Goal: Task Accomplishment & Management: Use online tool/utility

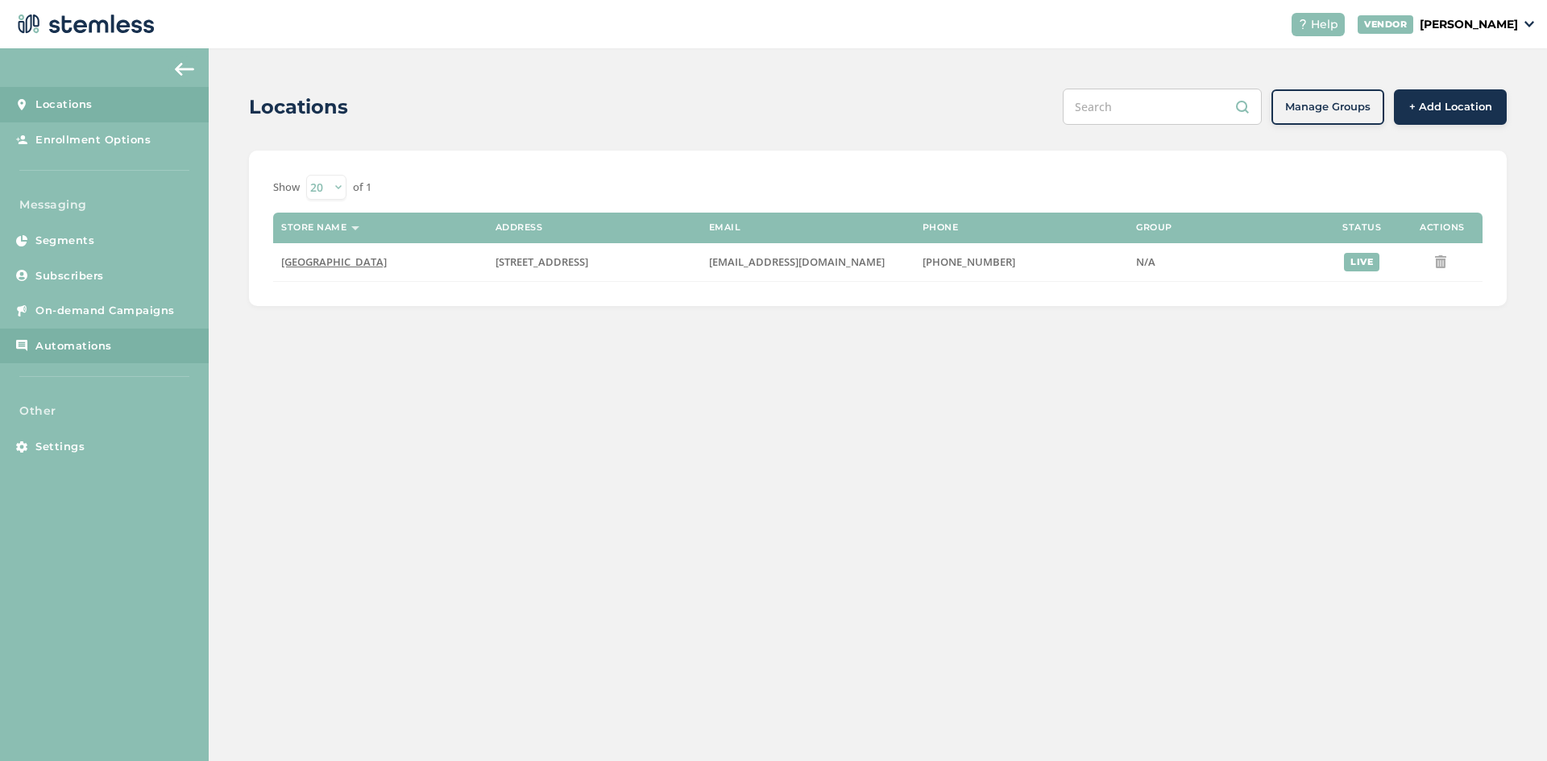
click at [48, 348] on span "Automations" at bounding box center [73, 346] width 77 height 16
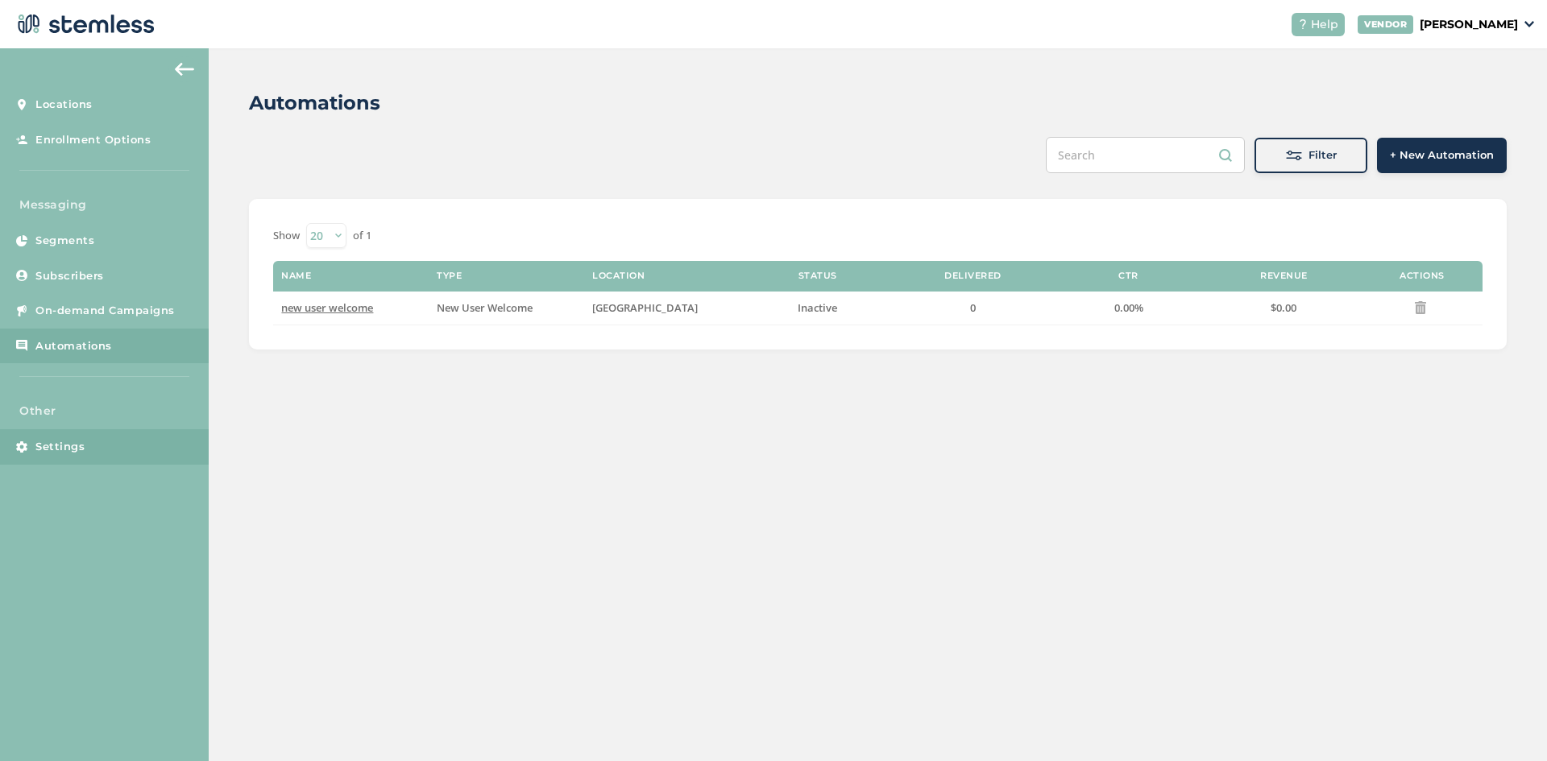
click at [44, 446] on span "Settings" at bounding box center [59, 447] width 49 height 16
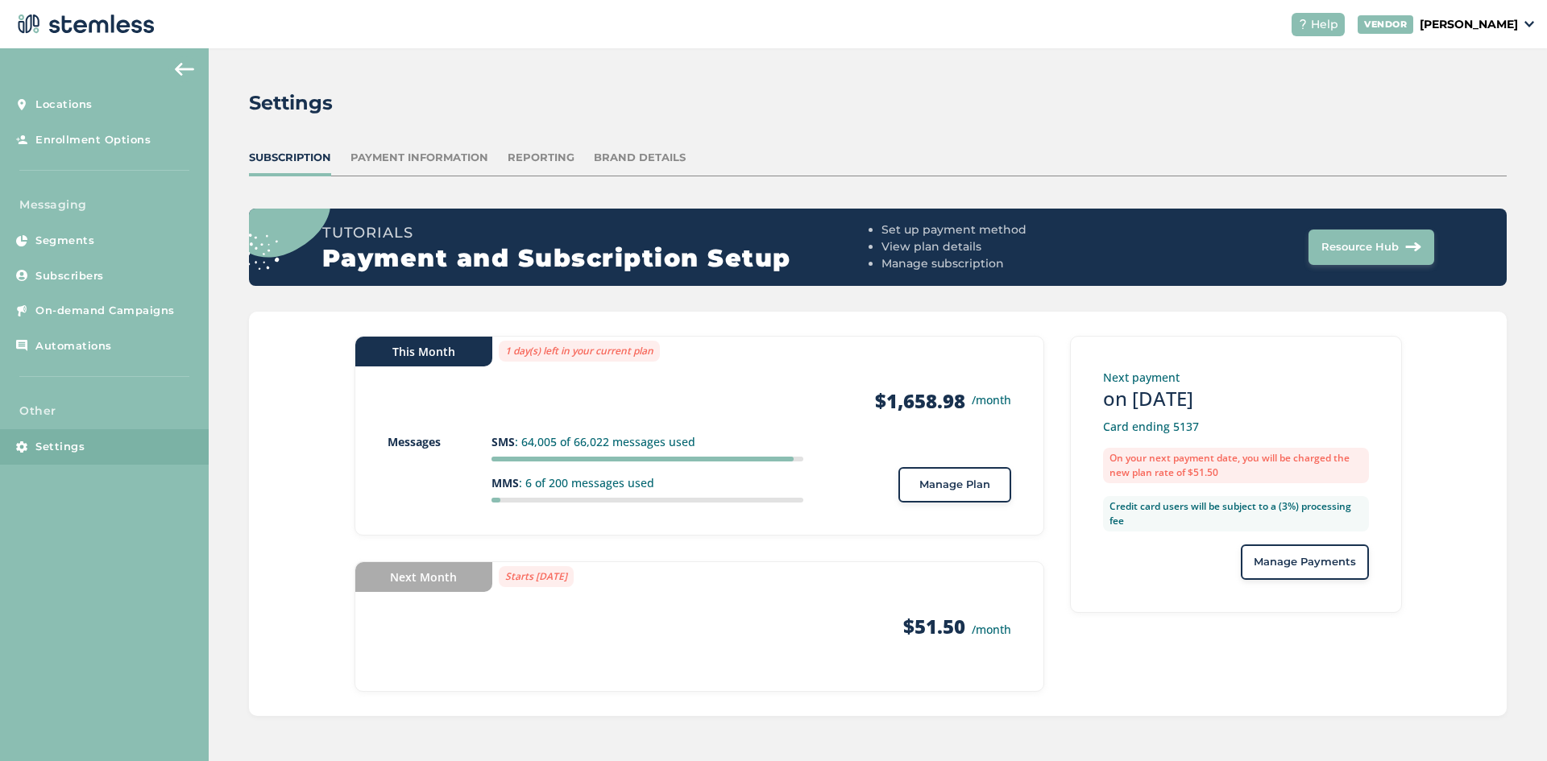
click at [963, 492] on span "Manage Plan" at bounding box center [954, 485] width 71 height 16
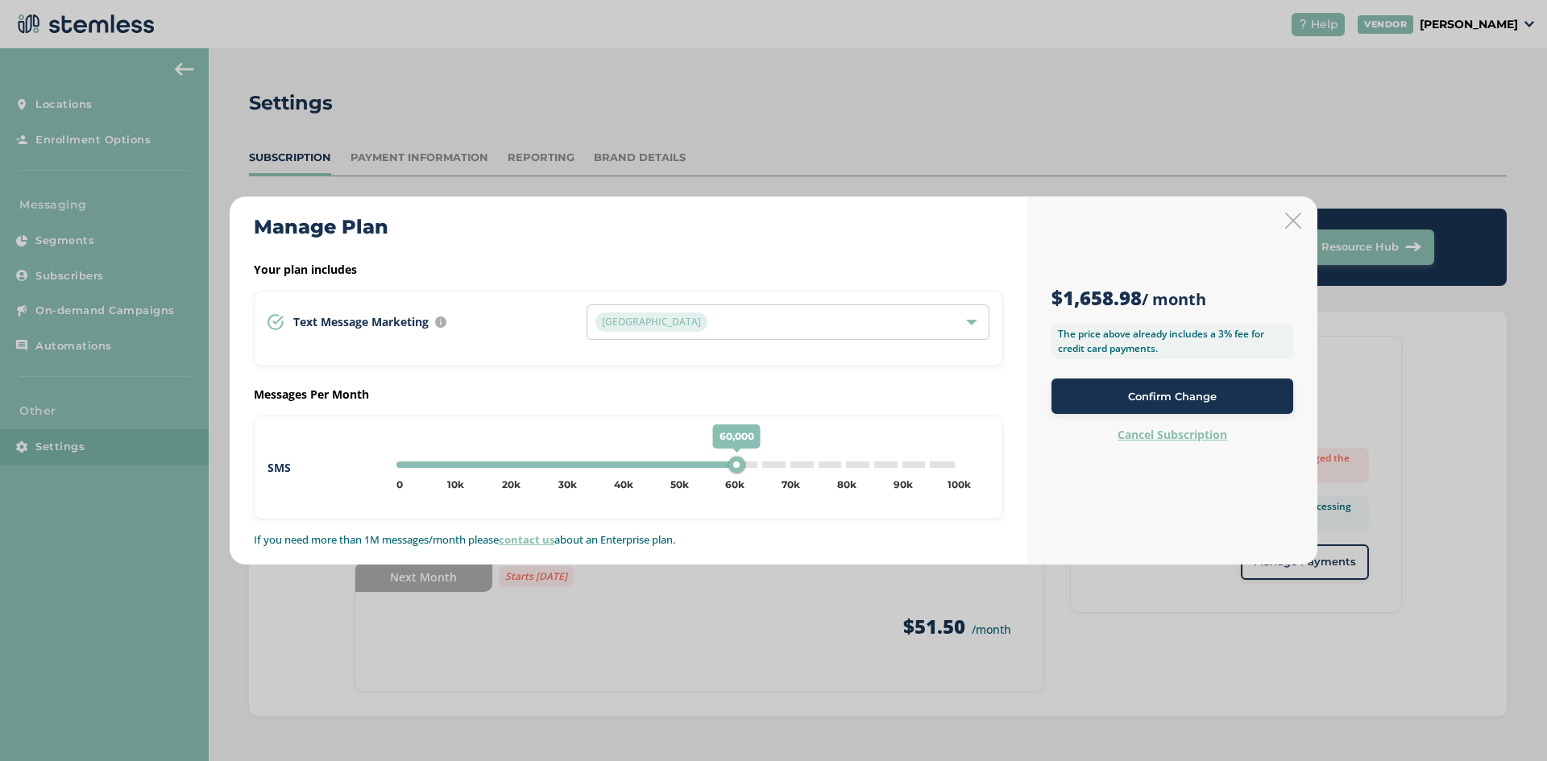
type input "65000"
drag, startPoint x: 732, startPoint y: 464, endPoint x: 763, endPoint y: 465, distance: 31.4
click at [763, 465] on div "65,000" at bounding box center [765, 465] width 16 height 16
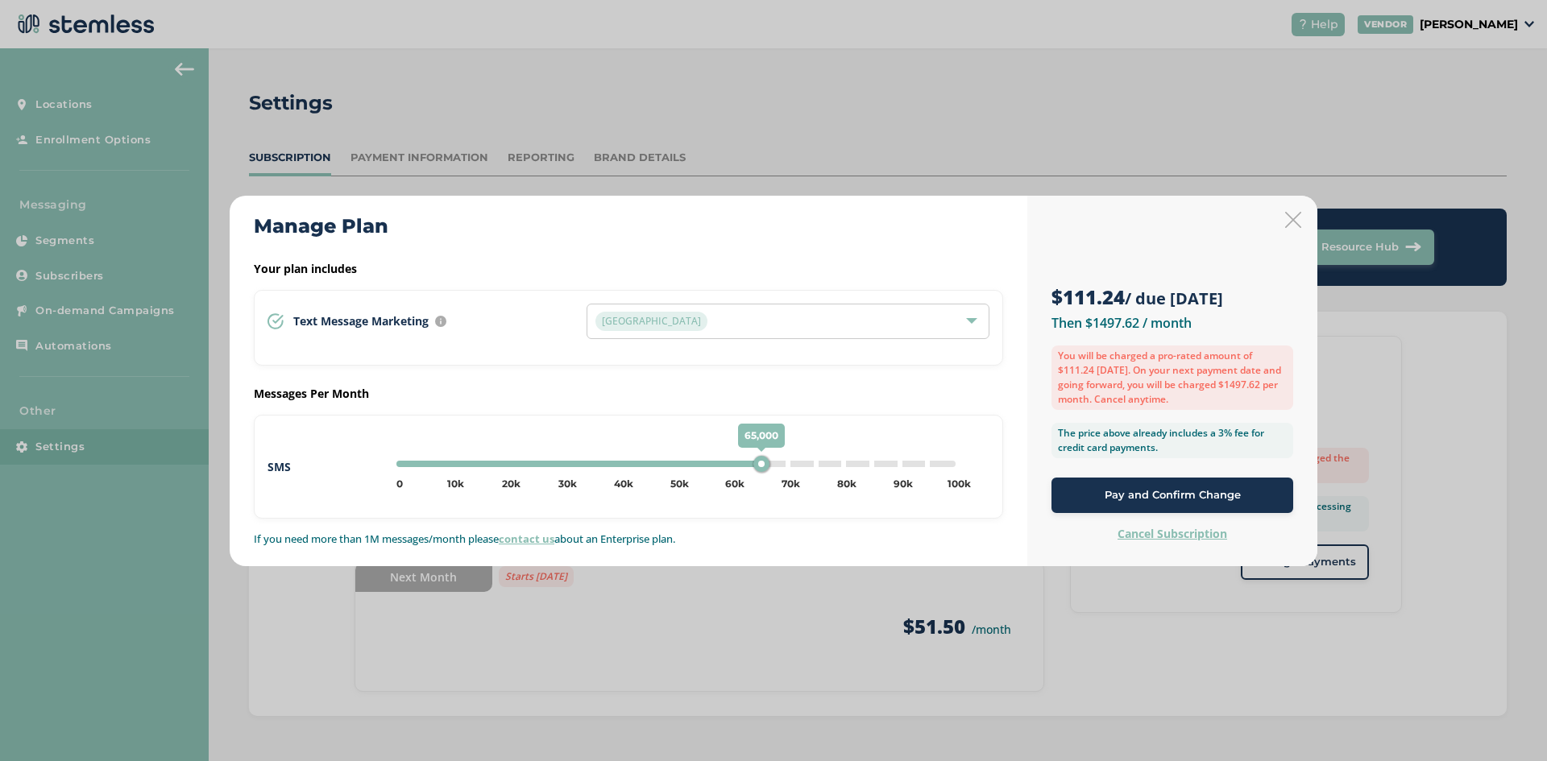
click at [1296, 222] on icon at bounding box center [1293, 220] width 16 height 16
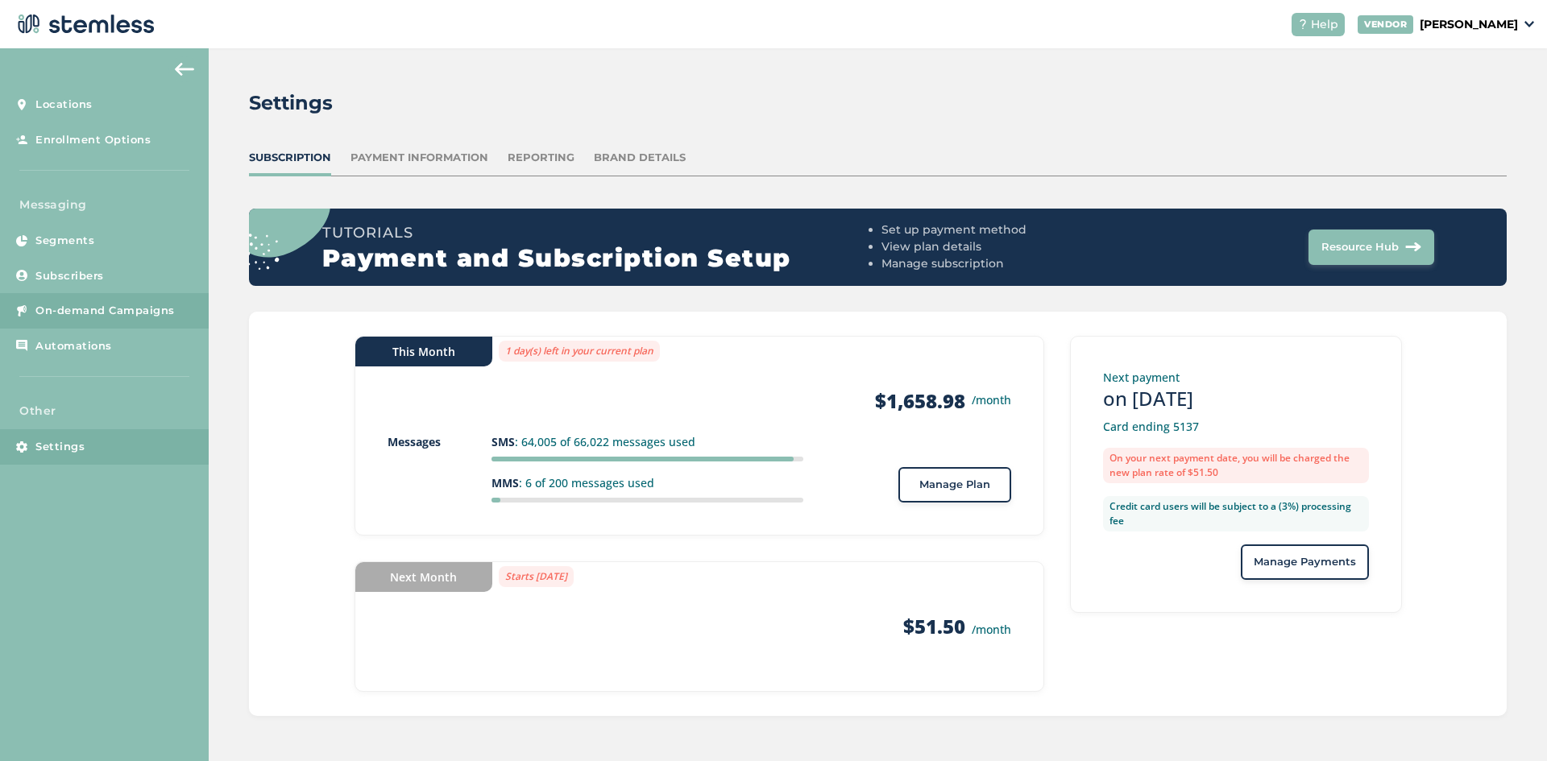
click at [89, 294] on link "On-demand Campaigns" at bounding box center [104, 310] width 209 height 35
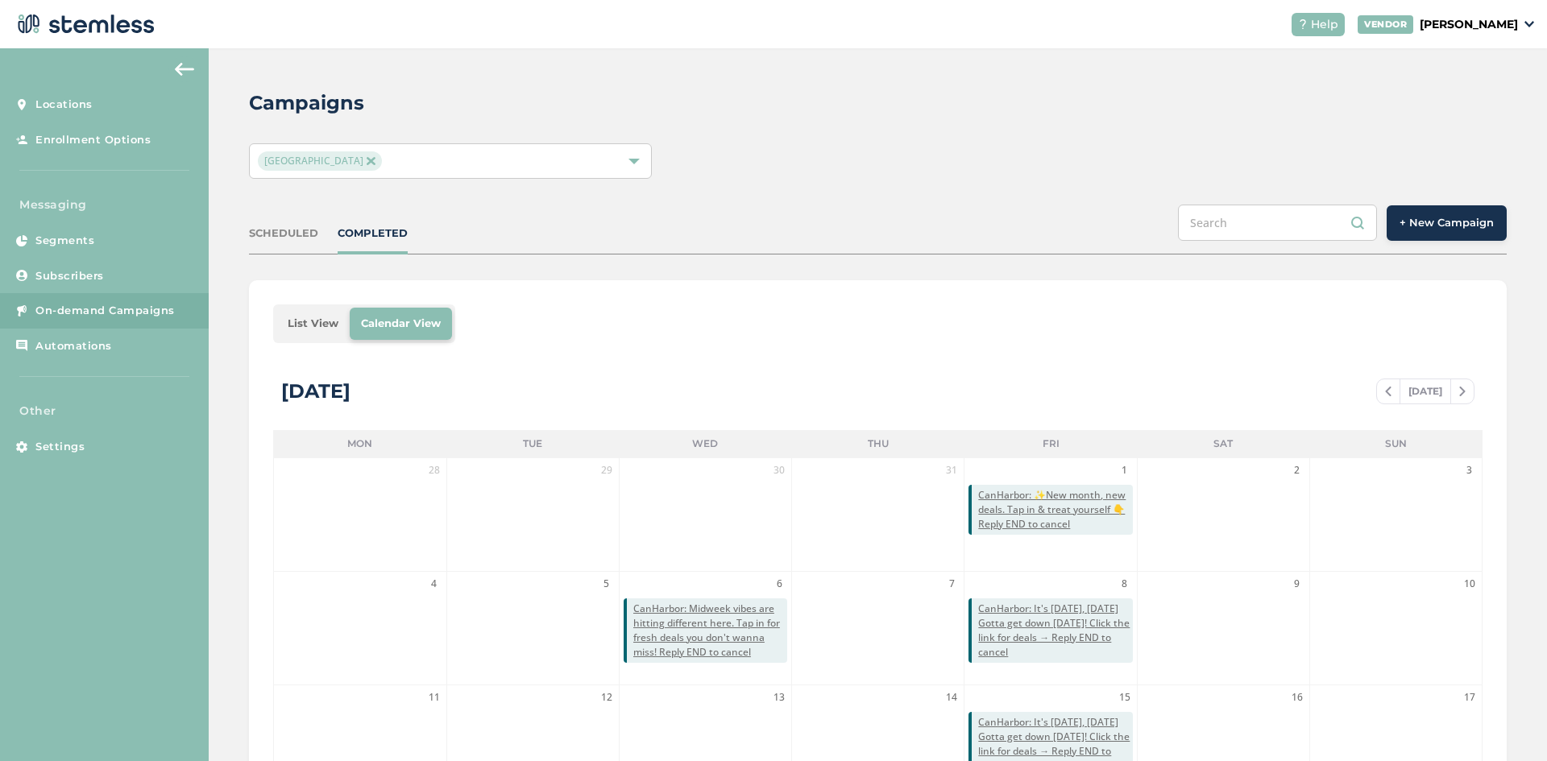
click at [1433, 214] on button "+ New Campaign" at bounding box center [1447, 222] width 120 height 35
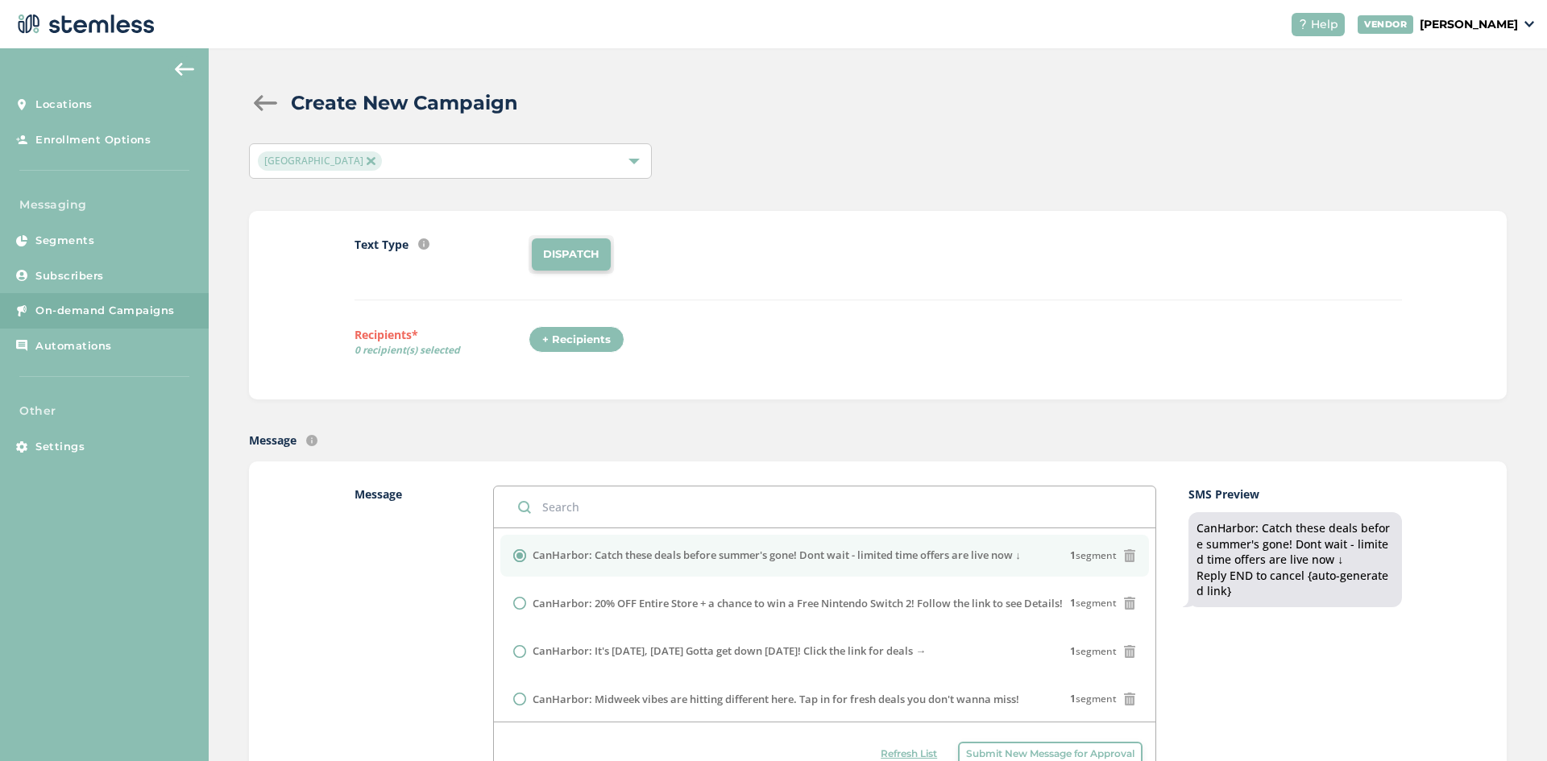
click at [560, 346] on div "+ Recipients" at bounding box center [577, 339] width 96 height 27
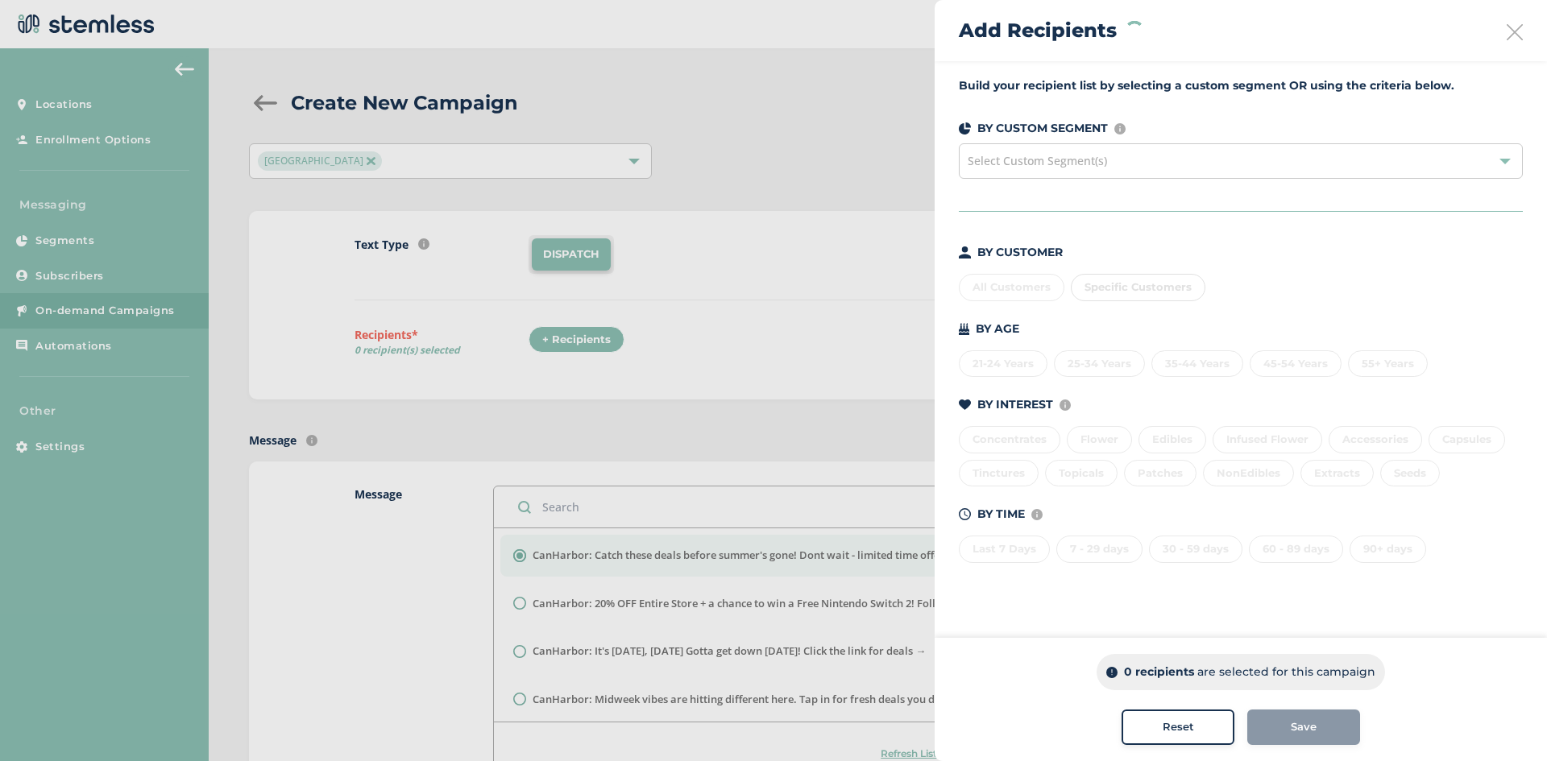
click at [993, 294] on div "All Customers Specific Customers" at bounding box center [1241, 284] width 564 height 34
click at [992, 280] on div "All Customers" at bounding box center [1012, 287] width 106 height 27
click at [1308, 737] on button "Save" at bounding box center [1303, 727] width 113 height 35
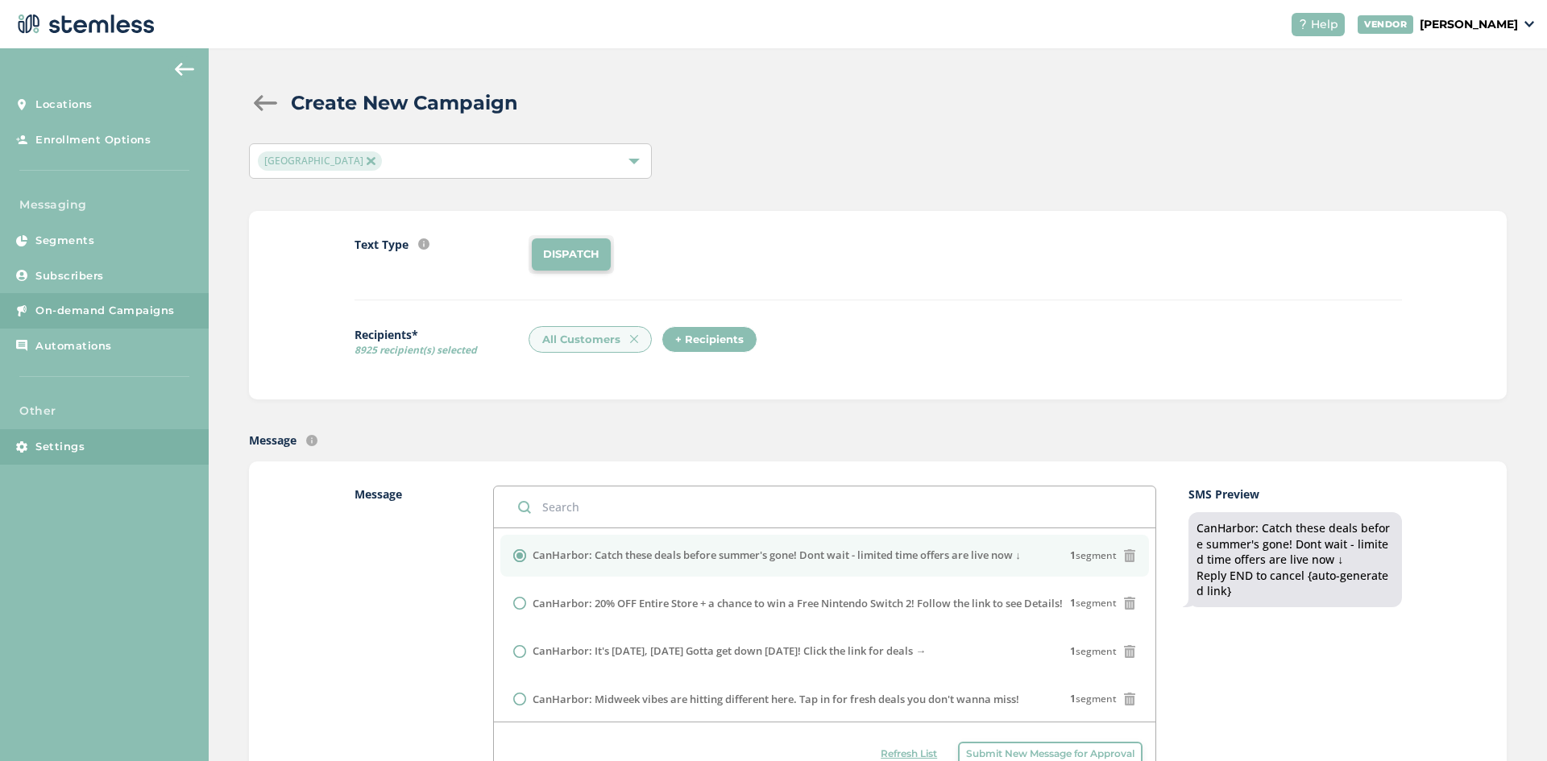
click at [71, 451] on span "Settings" at bounding box center [59, 447] width 49 height 16
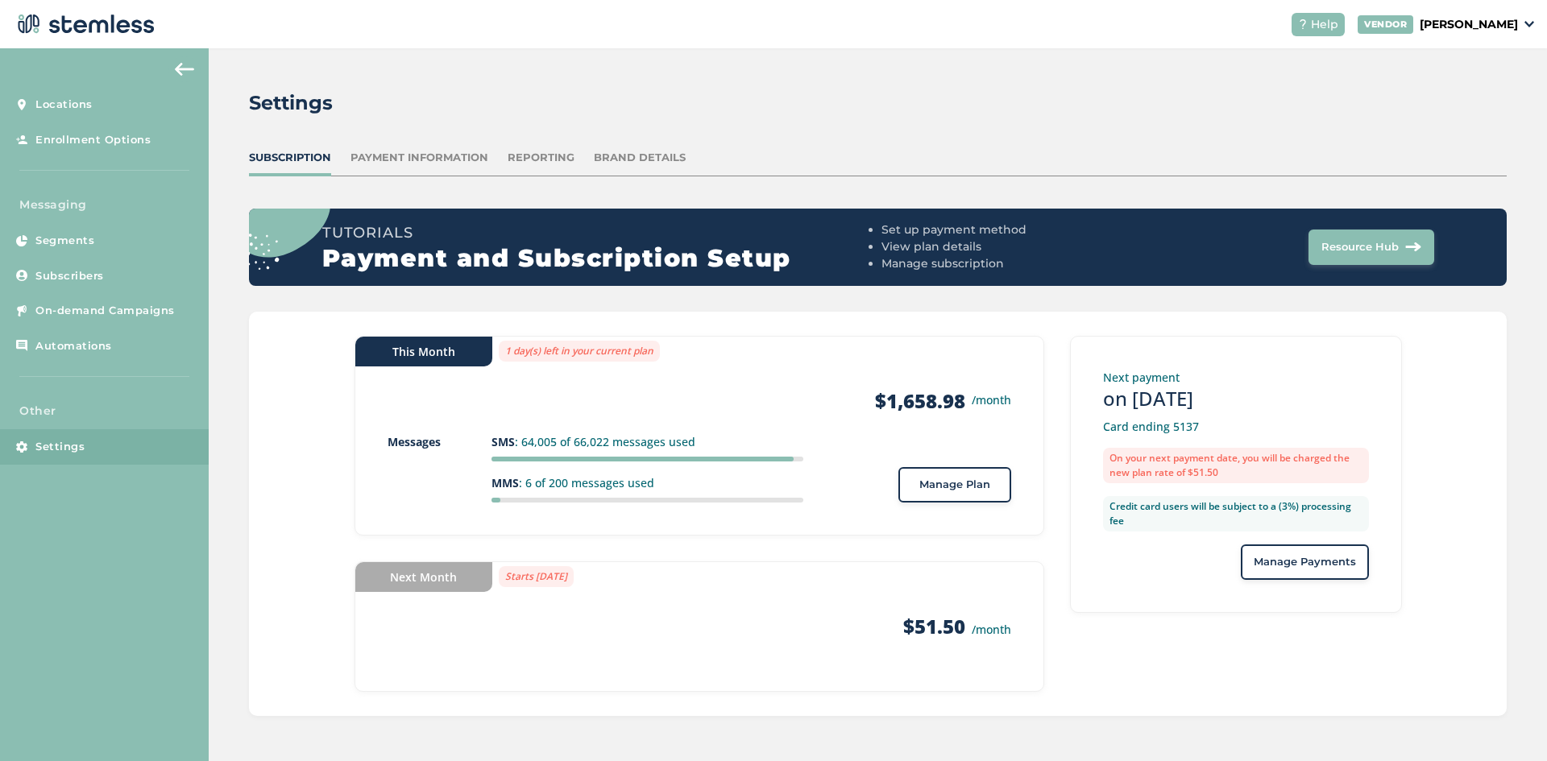
click at [945, 492] on span "Manage Plan" at bounding box center [954, 485] width 71 height 16
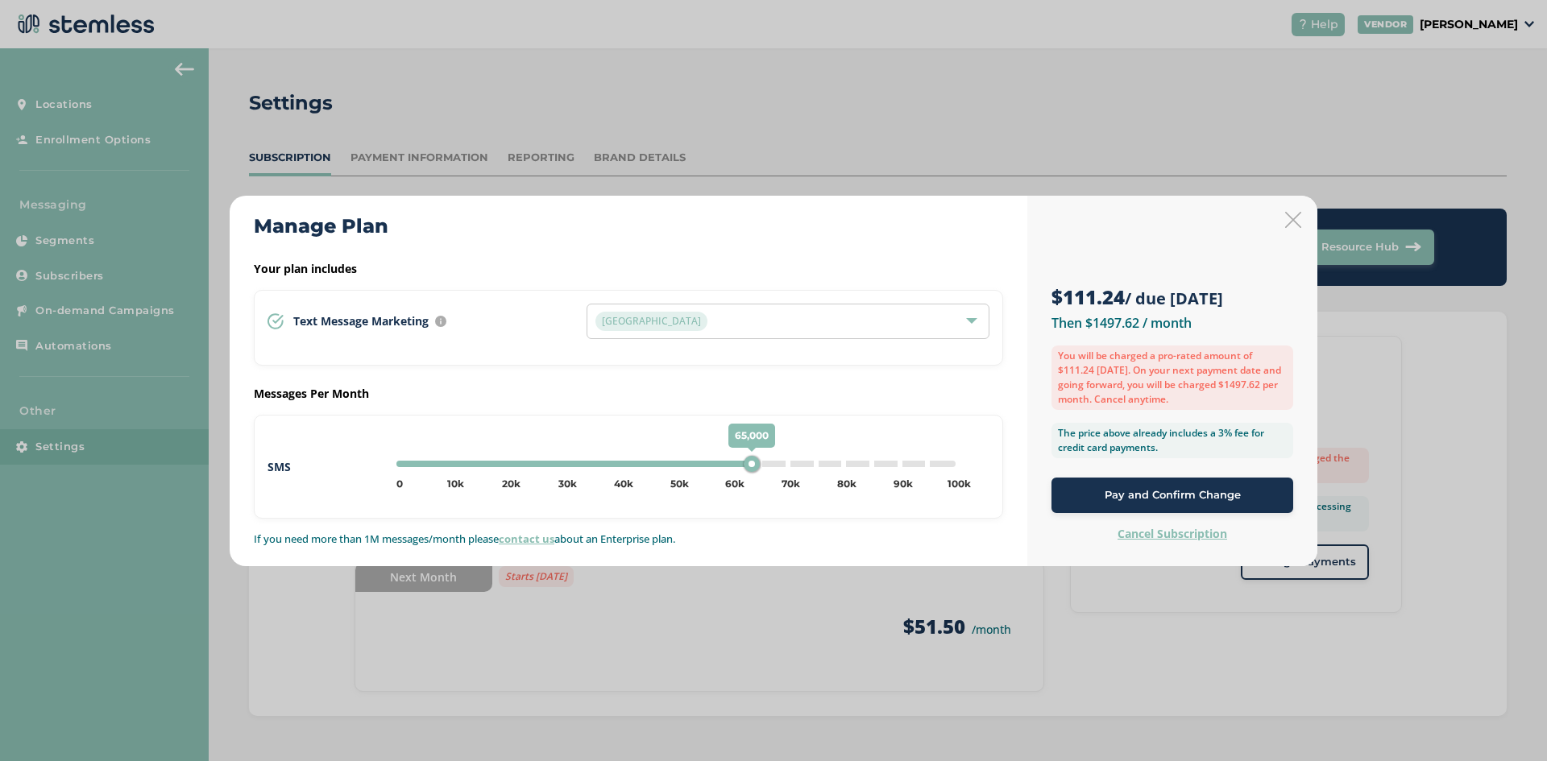
type input "60000"
click at [732, 466] on div "60,000" at bounding box center [734, 464] width 16 height 16
click at [1296, 230] on div "$0.00 / due [DATE] Then $1386.38 / month You will be charged a pro-rated amount…" at bounding box center [1172, 381] width 290 height 371
click at [1290, 218] on icon at bounding box center [1293, 220] width 16 height 16
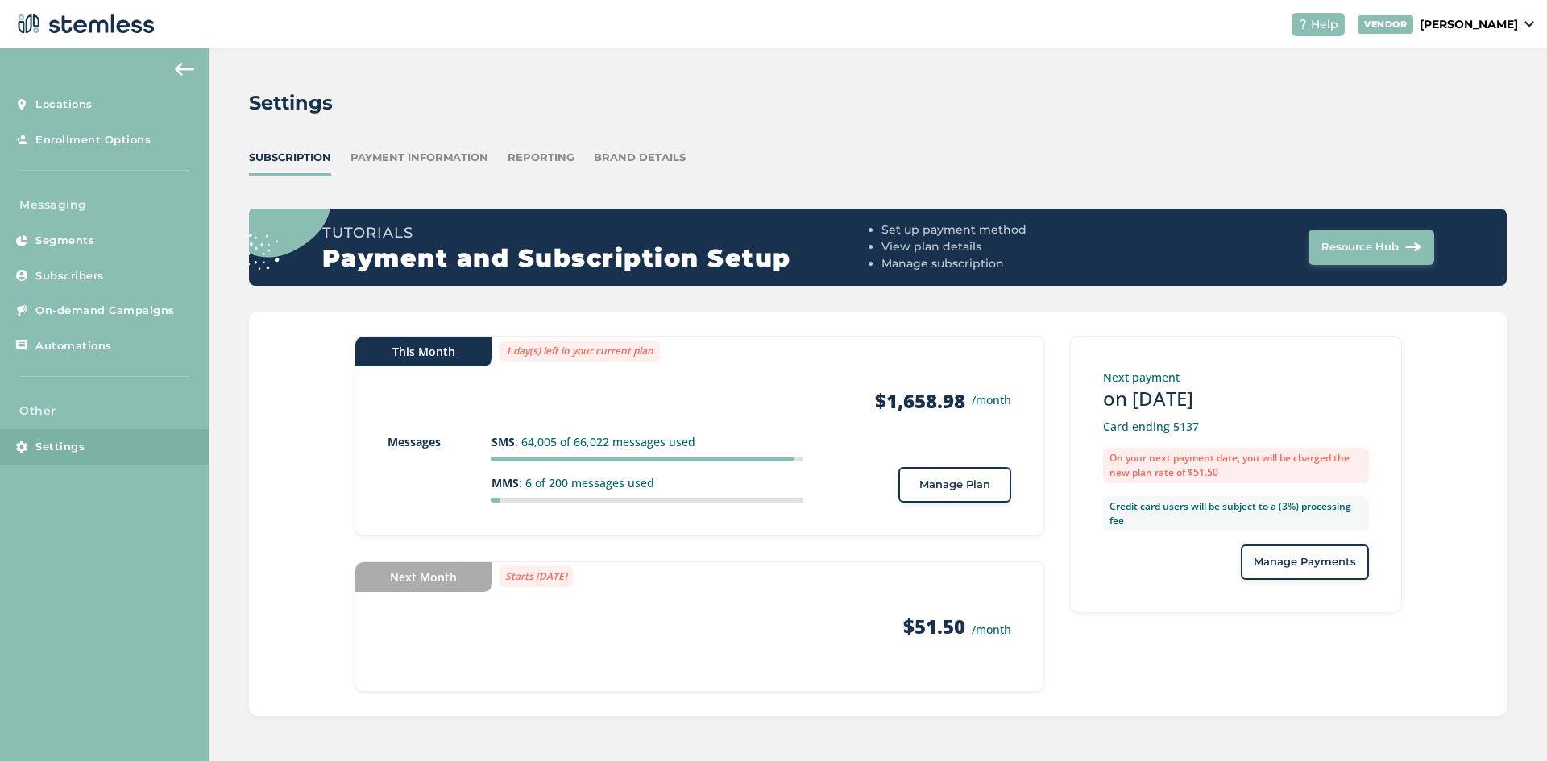
click at [975, 483] on span "Manage Plan" at bounding box center [954, 485] width 71 height 16
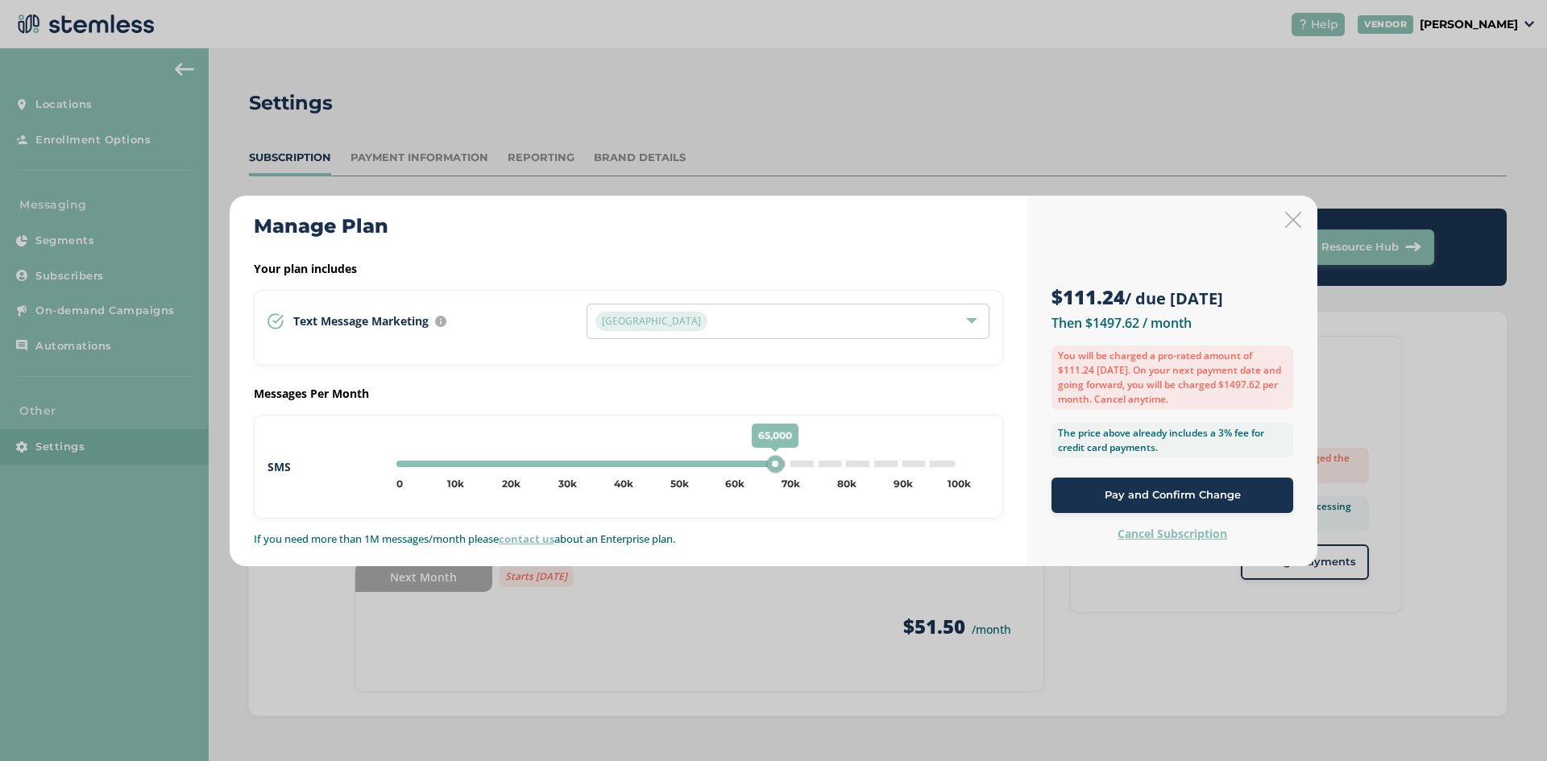
type input "70000"
drag, startPoint x: 732, startPoint y: 467, endPoint x: 794, endPoint y: 469, distance: 61.3
click at [794, 469] on div "70,000" at bounding box center [795, 464] width 16 height 16
click at [1099, 494] on div "Pay and Confirm Change" at bounding box center [1172, 495] width 216 height 16
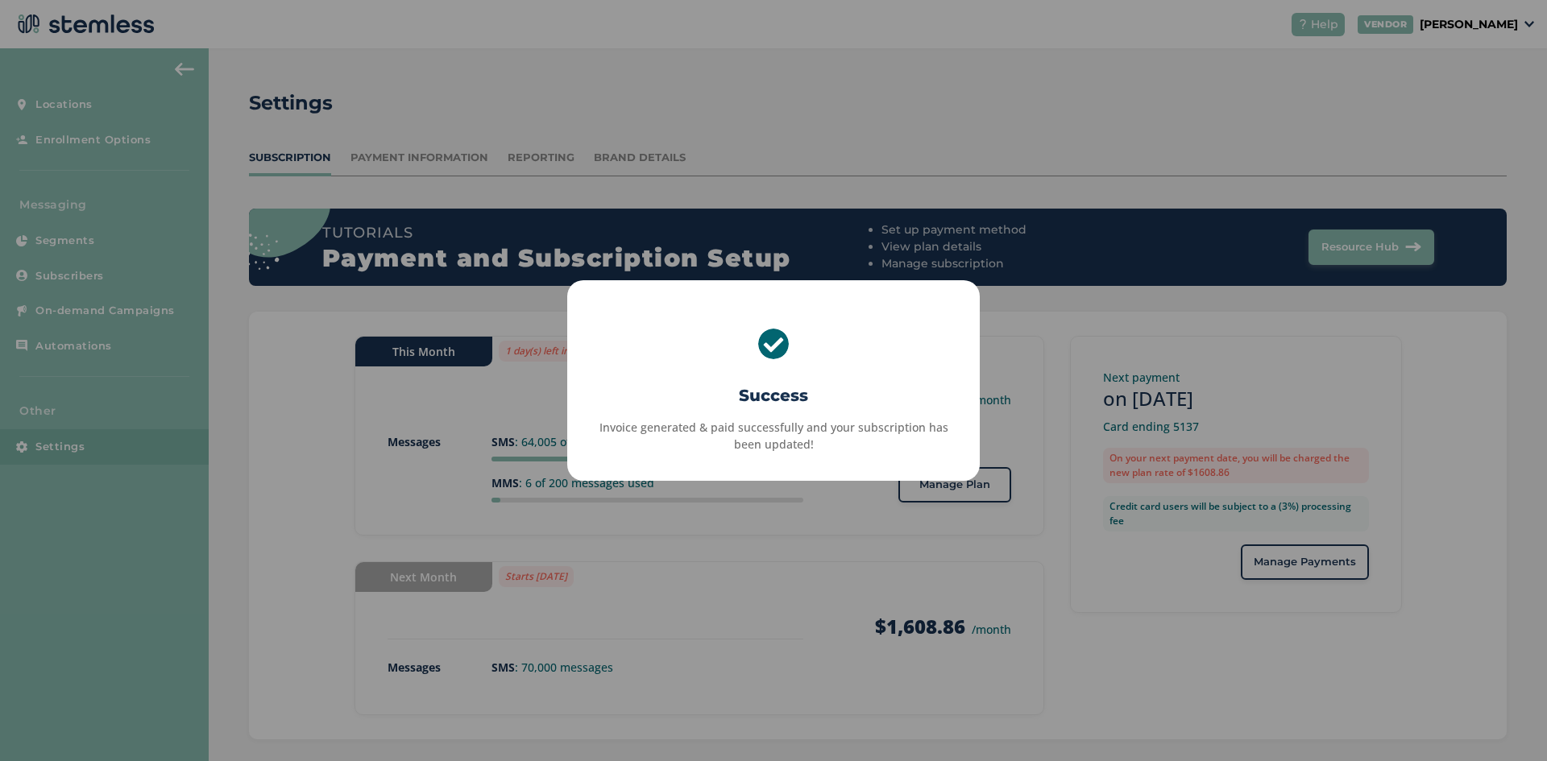
click at [831, 501] on div "× Success Invoice generated & paid successfully and your subscription has been …" at bounding box center [773, 380] width 1547 height 761
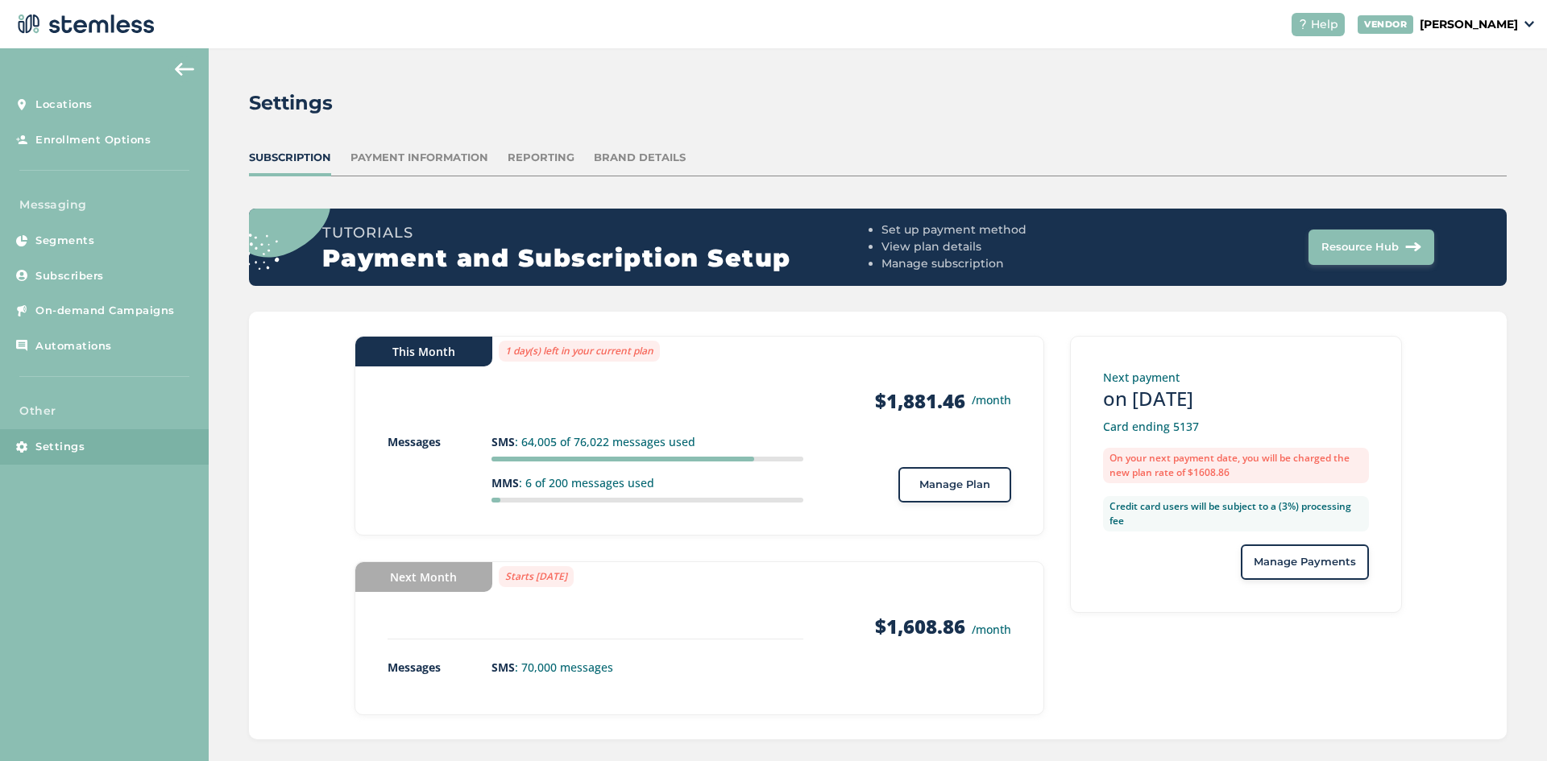
click at [930, 496] on button "Manage Plan" at bounding box center [954, 484] width 113 height 35
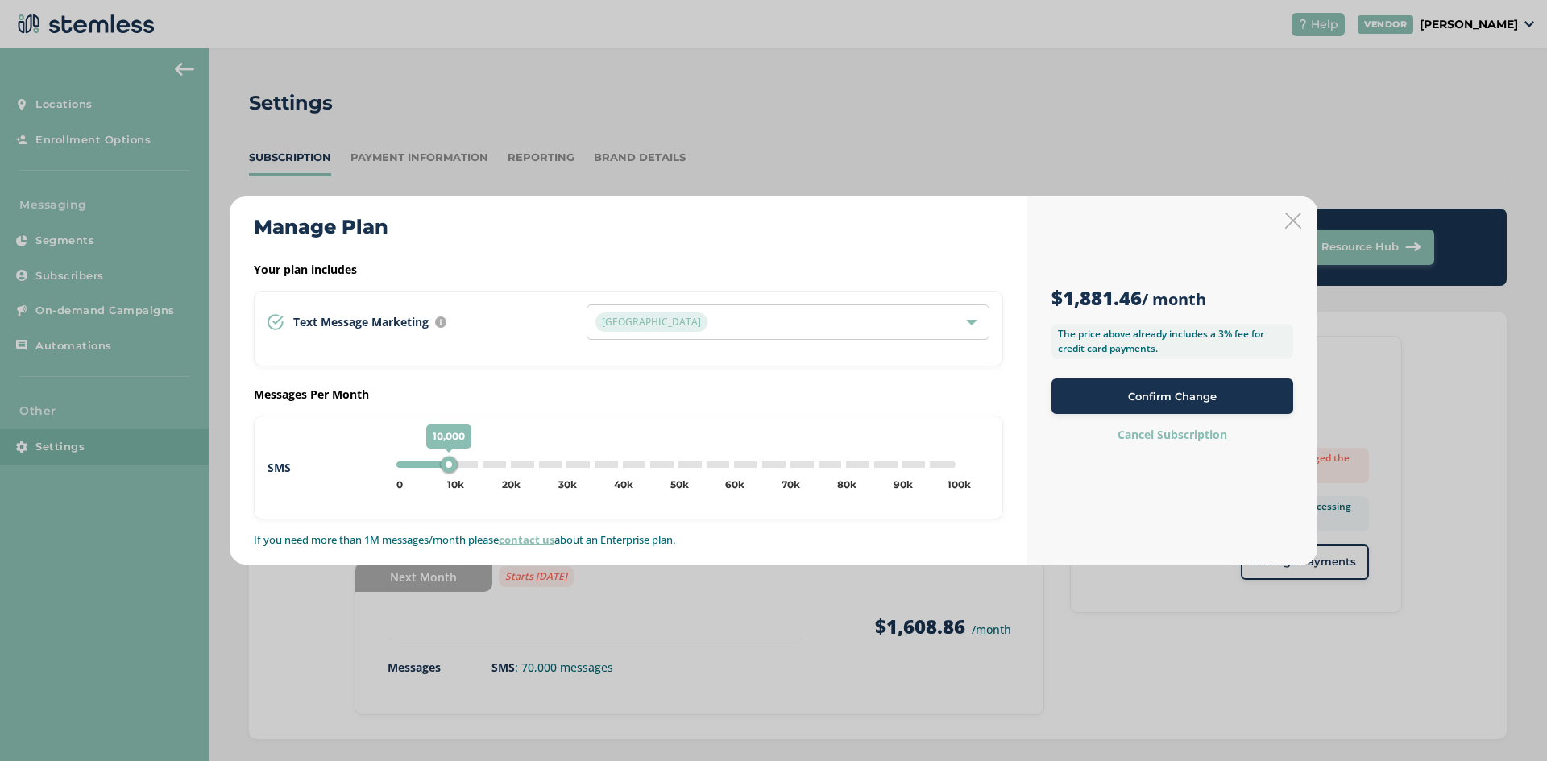
type input "0"
drag, startPoint x: 789, startPoint y: 461, endPoint x: 383, endPoint y: 470, distance: 406.2
click at [383, 470] on div "SMS 0 0 5k 10k 15k 20k 25k 30k 35k 40k 45k 50k 55k 60k 65k 70k 75k 80k 85k 90k …" at bounding box center [628, 468] width 722 height 38
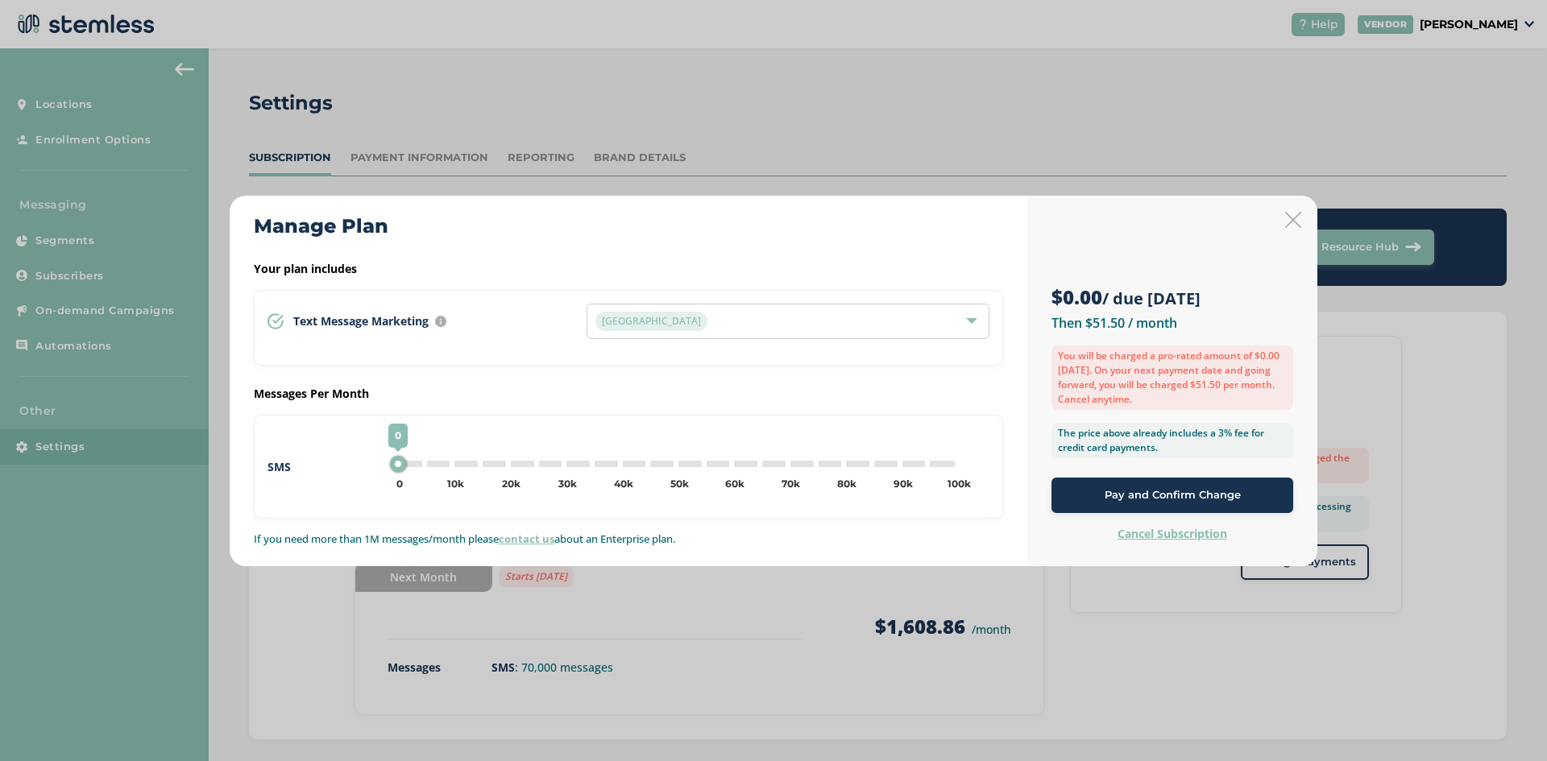
click at [1144, 491] on span "Pay and Confirm Change" at bounding box center [1173, 495] width 136 height 16
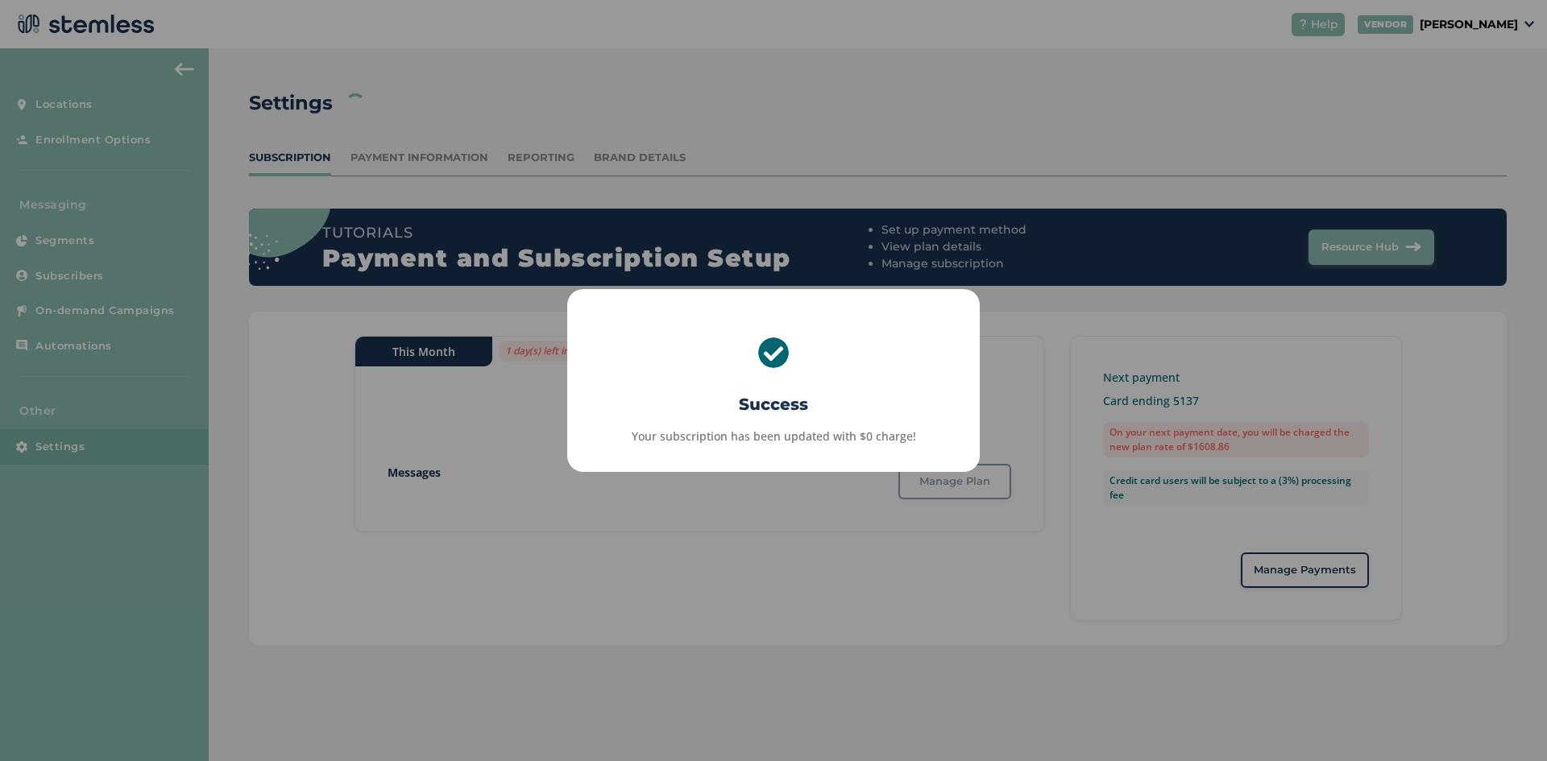
click at [754, 546] on div "× Success Your subscription has been updated with $0 charge! OK No Cancel" at bounding box center [773, 380] width 1547 height 761
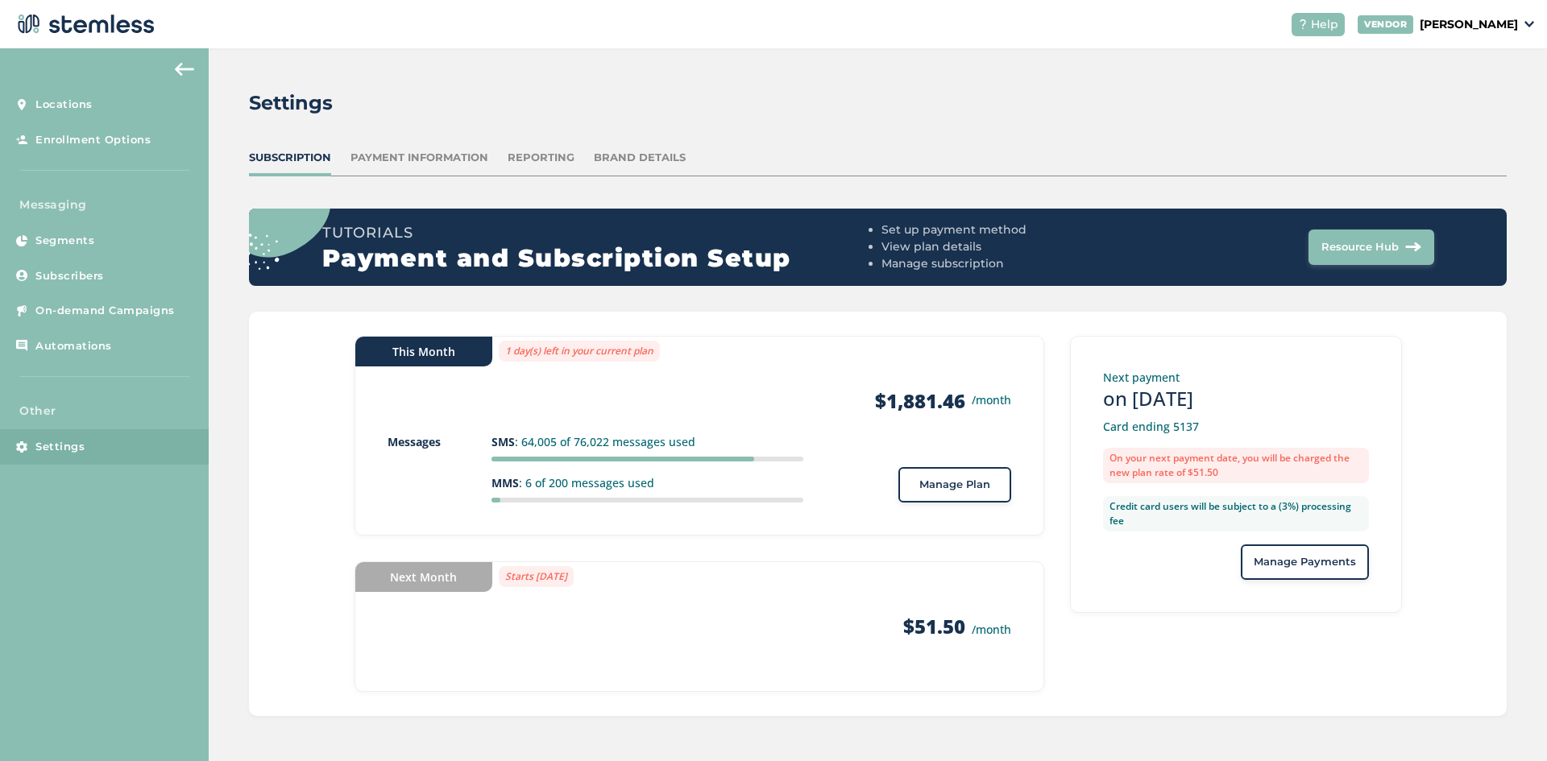
click at [966, 491] on span "Manage Plan" at bounding box center [954, 485] width 71 height 16
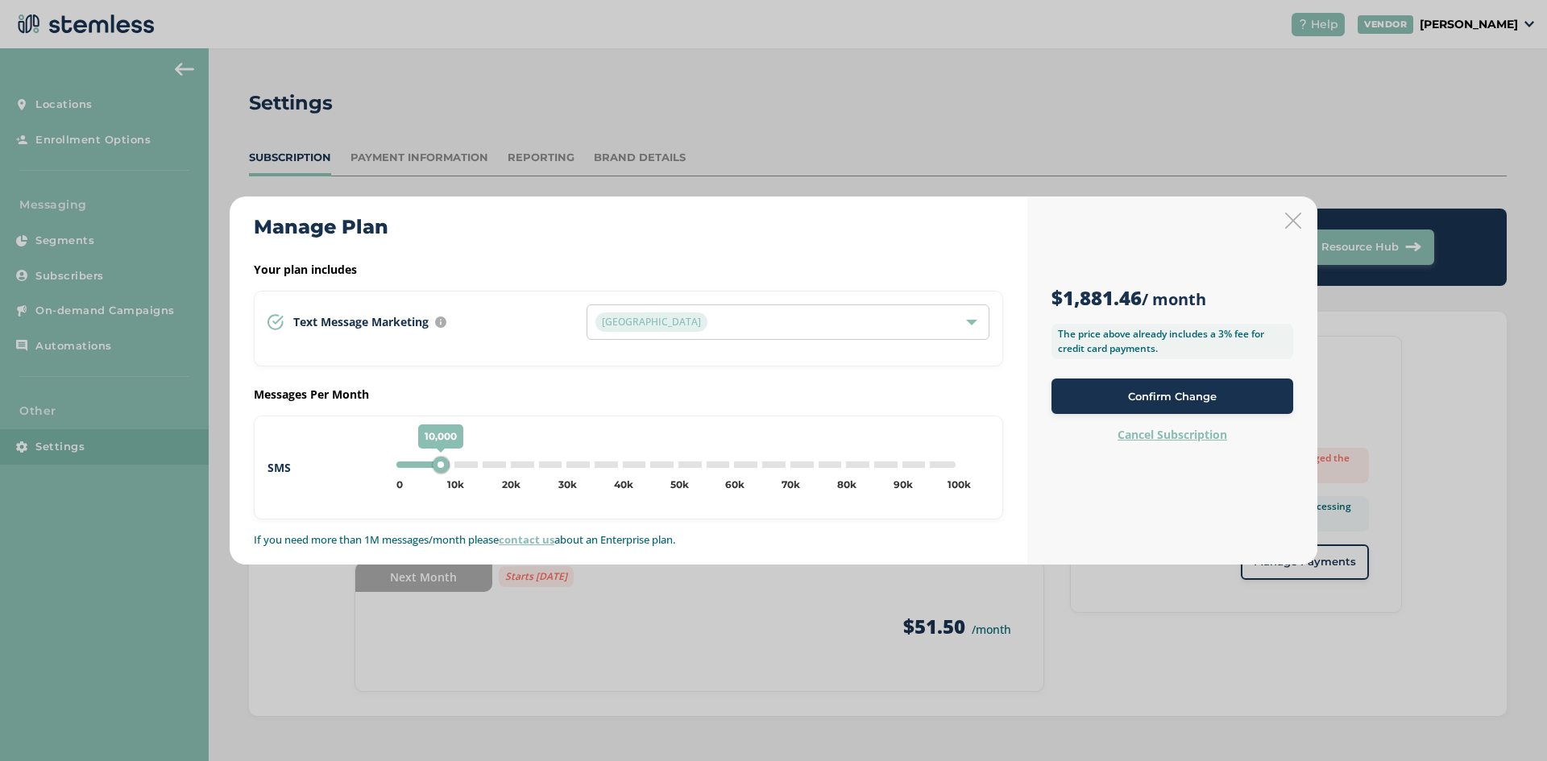
type input "0"
drag, startPoint x: 786, startPoint y: 470, endPoint x: 373, endPoint y: 466, distance: 413.3
click at [373, 466] on div "SMS 0 0 5k 10k 15k 20k 25k 30k 35k 40k 45k 50k 55k 60k 65k 70k 75k 80k 85k 90k …" at bounding box center [628, 468] width 722 height 38
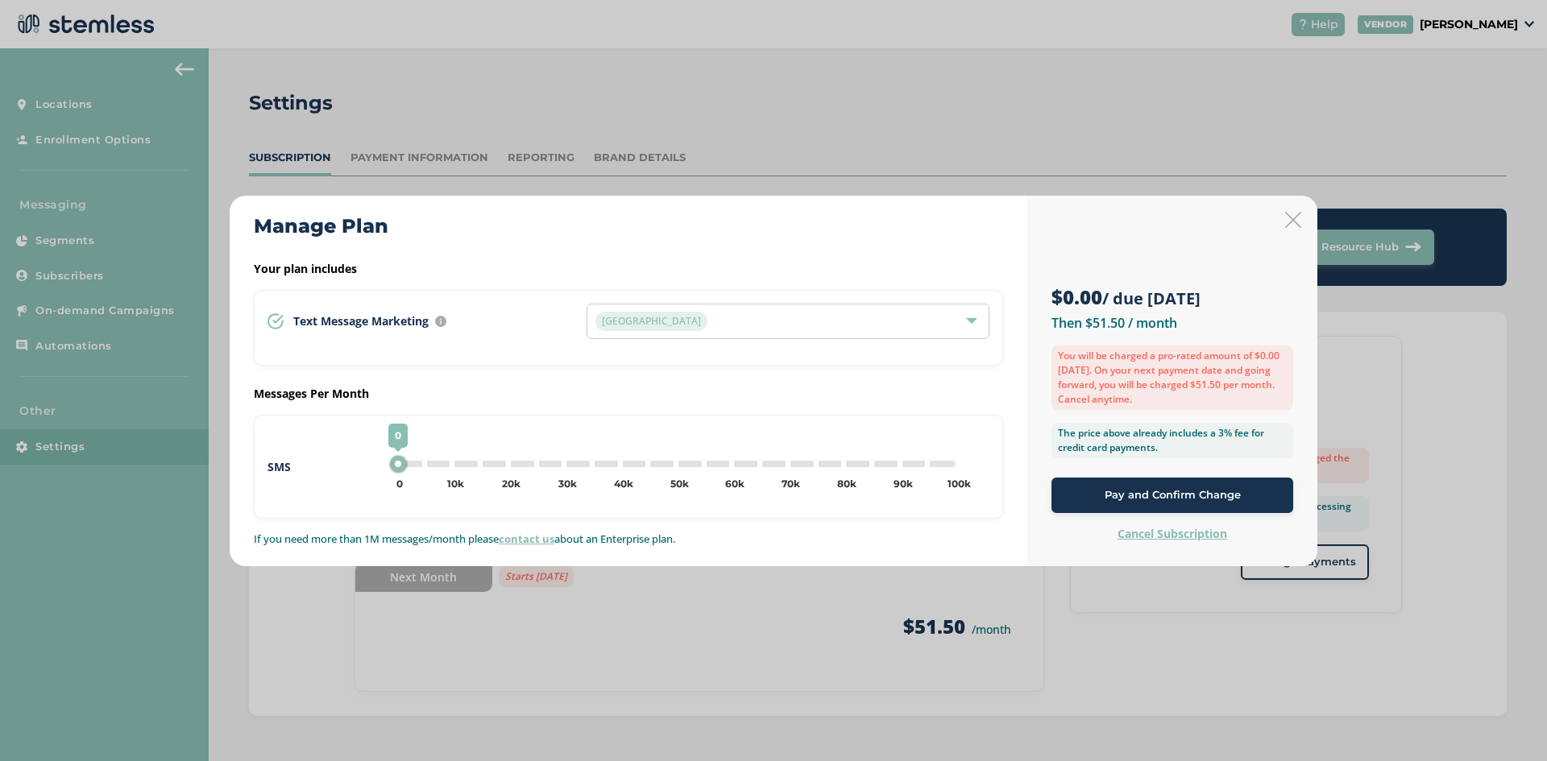
click at [1073, 497] on div "Pay and Confirm Change" at bounding box center [1172, 495] width 216 height 16
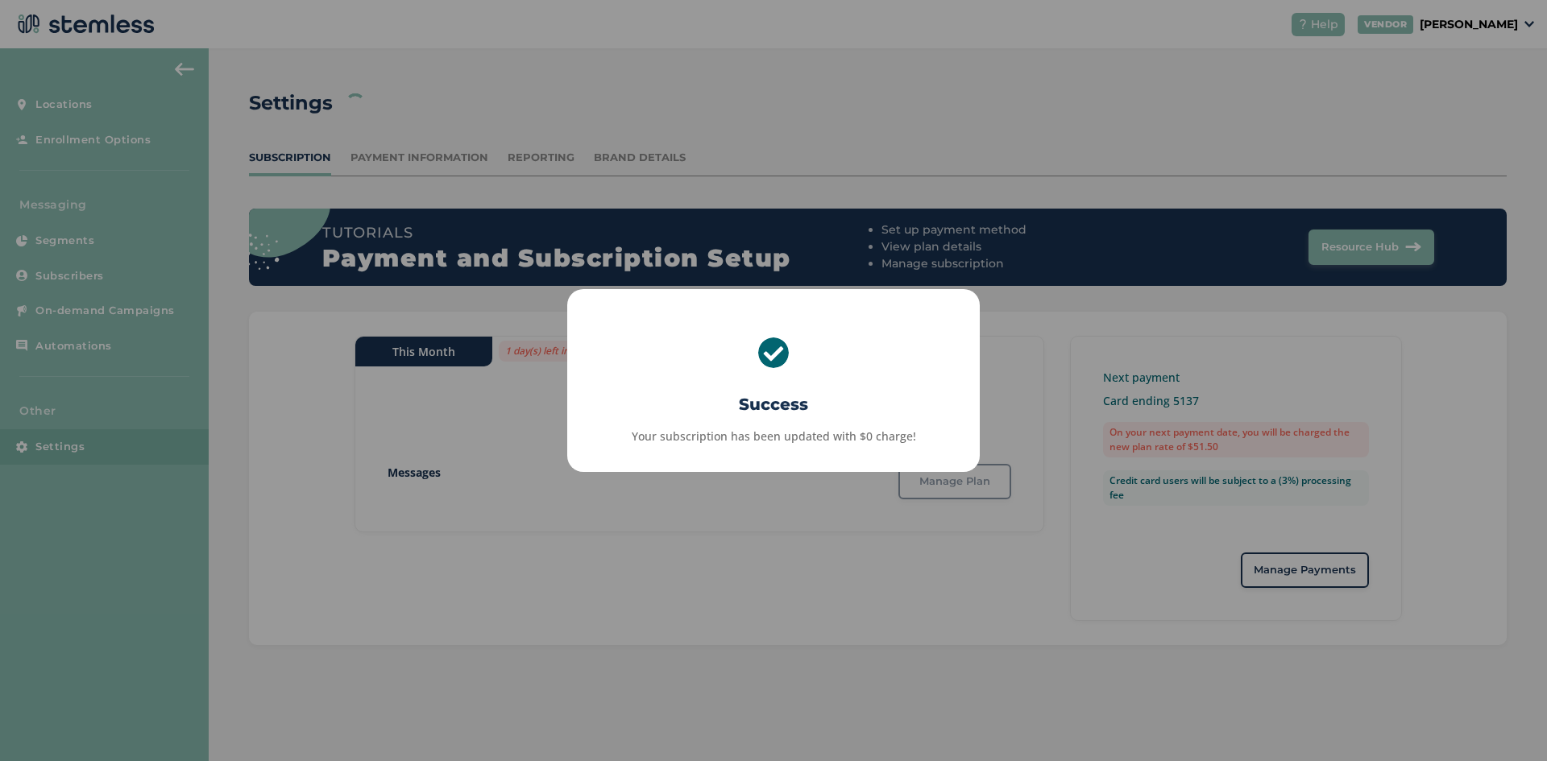
click at [849, 549] on div "× Success Your subscription has been updated with $0 charge! OK No Cancel" at bounding box center [773, 380] width 1547 height 761
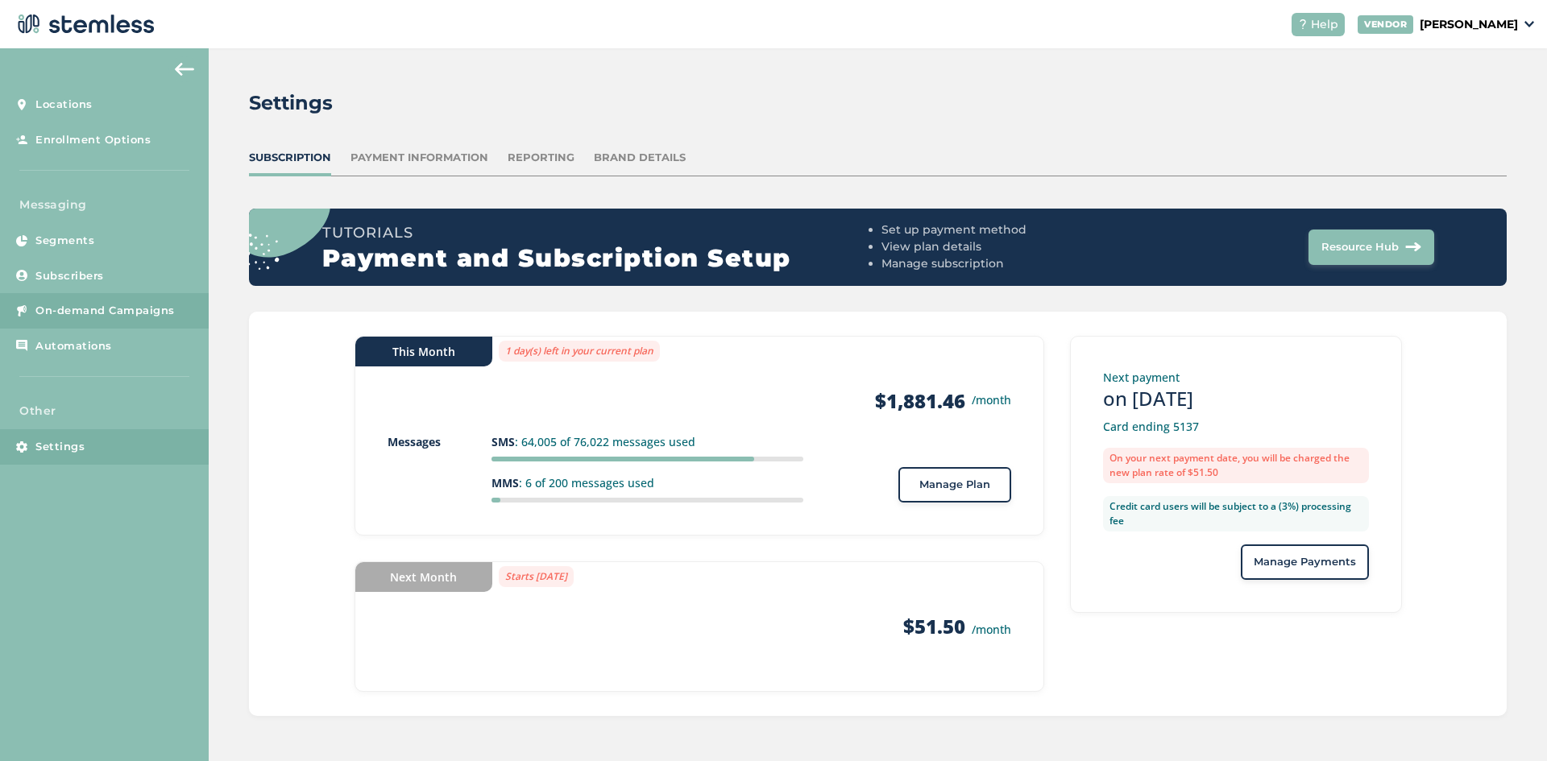
click at [35, 305] on link "On-demand Campaigns" at bounding box center [104, 310] width 209 height 35
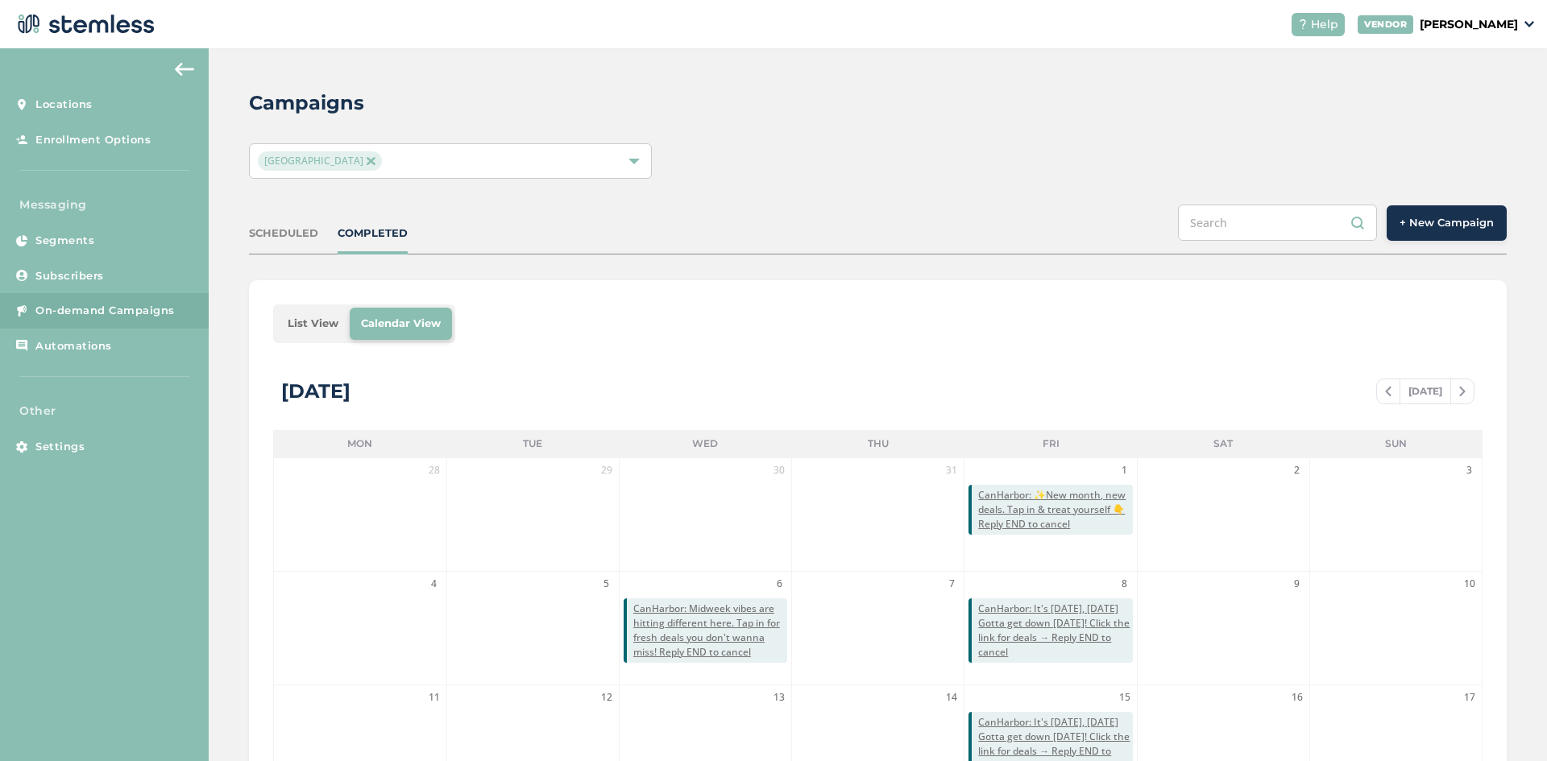
click at [1415, 231] on button "+ New Campaign" at bounding box center [1447, 222] width 120 height 35
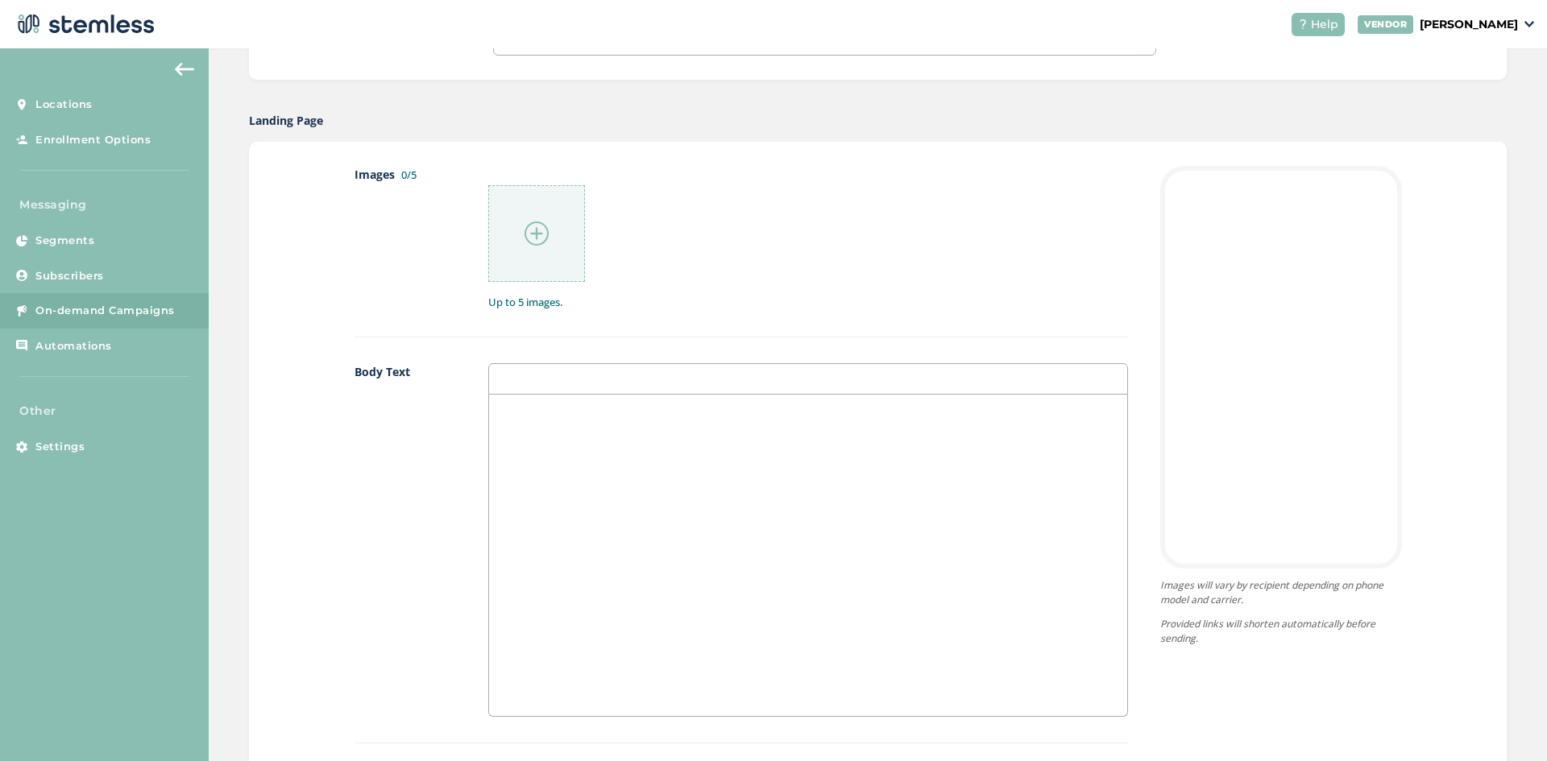
scroll to position [725, 0]
click at [685, 545] on div at bounding box center [807, 554] width 637 height 321
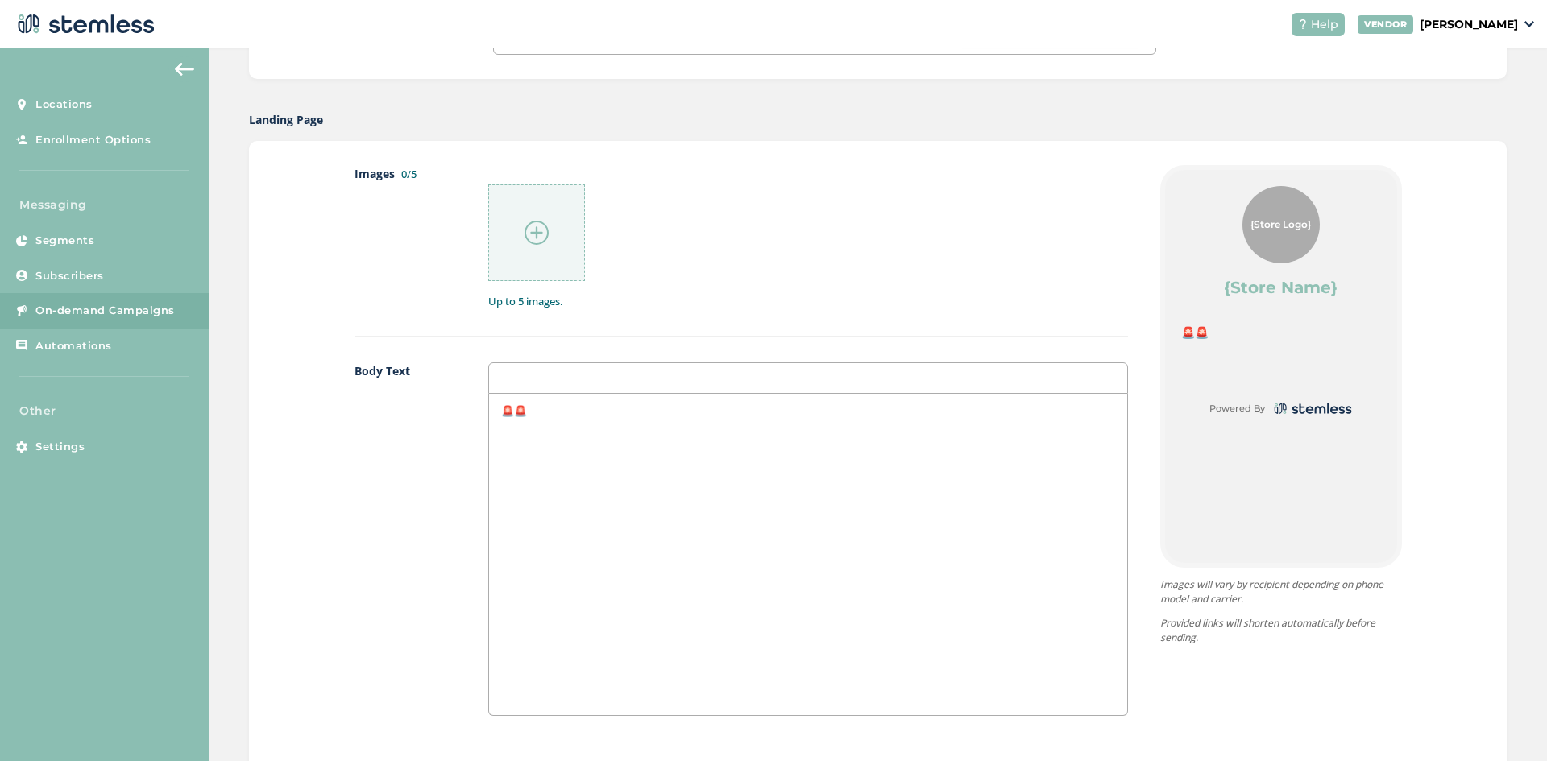
click at [512, 412] on p "🚨🚨" at bounding box center [807, 411] width 613 height 15
click at [823, 418] on div "🚨[DATE]. WE LOUD. WE LIVE.🚨" at bounding box center [807, 554] width 637 height 321
click at [512, 430] on p "☀️☀️" at bounding box center [807, 425] width 613 height 15
click at [533, 454] on div "🚨[DATE]. WE LOUD. WE LIVE.🚨 ☀️" at bounding box center [807, 554] width 637 height 321
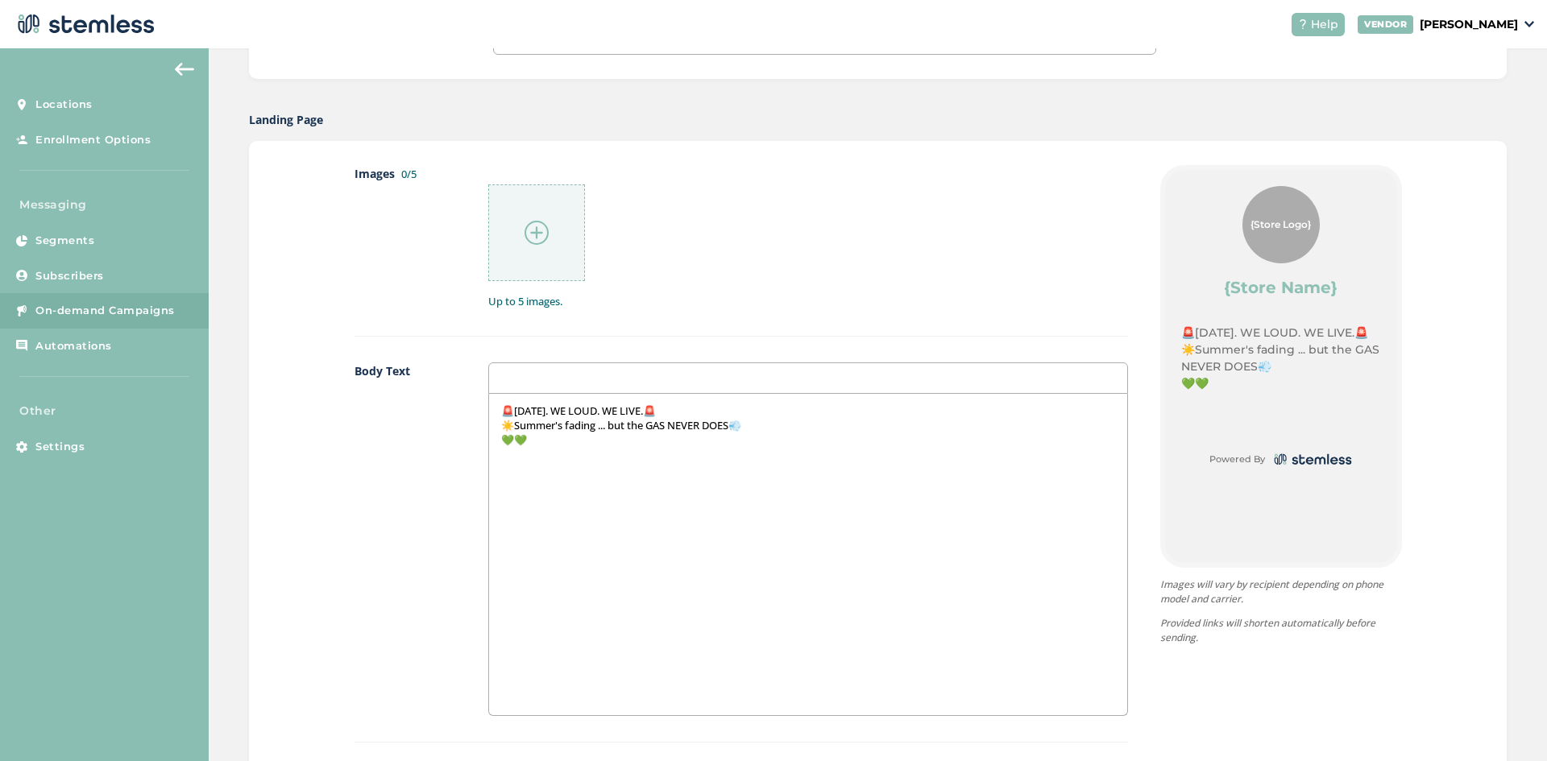
click at [511, 445] on p "💚💚" at bounding box center [807, 440] width 613 height 15
click at [731, 458] on div "🚨[DATE]. WE LOUD. WE LIVE.🚨 ☀️Summer's fading ... but the GAS NEVER DOES💨 💚 ALL…" at bounding box center [807, 554] width 637 height 321
drag, startPoint x: 508, startPoint y: 466, endPoint x: 573, endPoint y: 524, distance: 87.3
click at [508, 466] on div "🚨[DATE]. WE LOUD. WE LIVE.🚨 ☀️Summer's fading ... but the GAS NEVER DOES💨 💚 ALL…" at bounding box center [807, 554] width 637 height 321
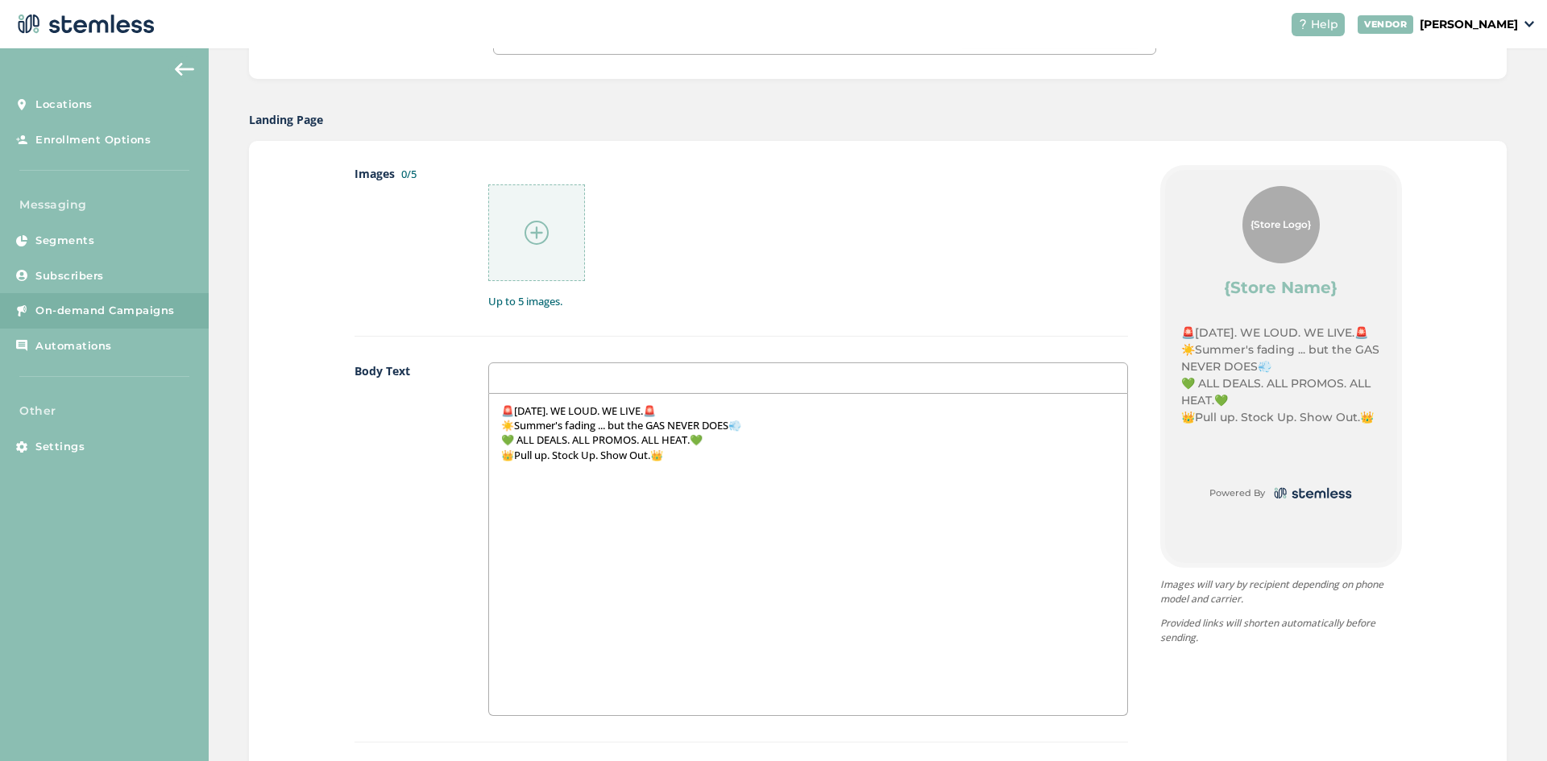
scroll to position [806, 0]
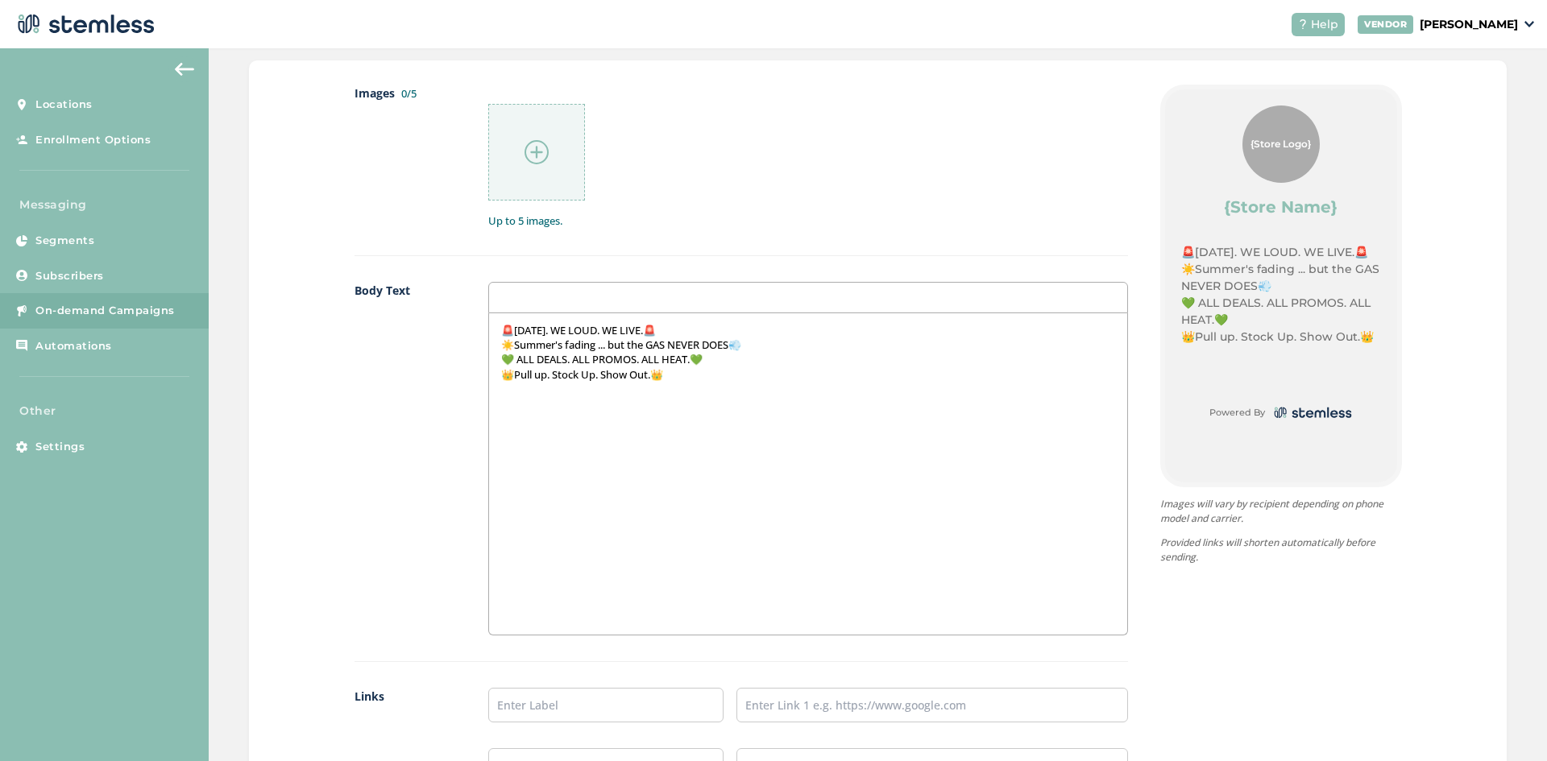
click at [694, 468] on div "🚨[DATE]. WE LOUD. WE LIVE.🚨 ☀️Summer's fading ... but the GAS NEVER DOES💨 💚 ALL…" at bounding box center [807, 473] width 637 height 321
click at [512, 389] on p "⚡⚡" at bounding box center [807, 389] width 613 height 15
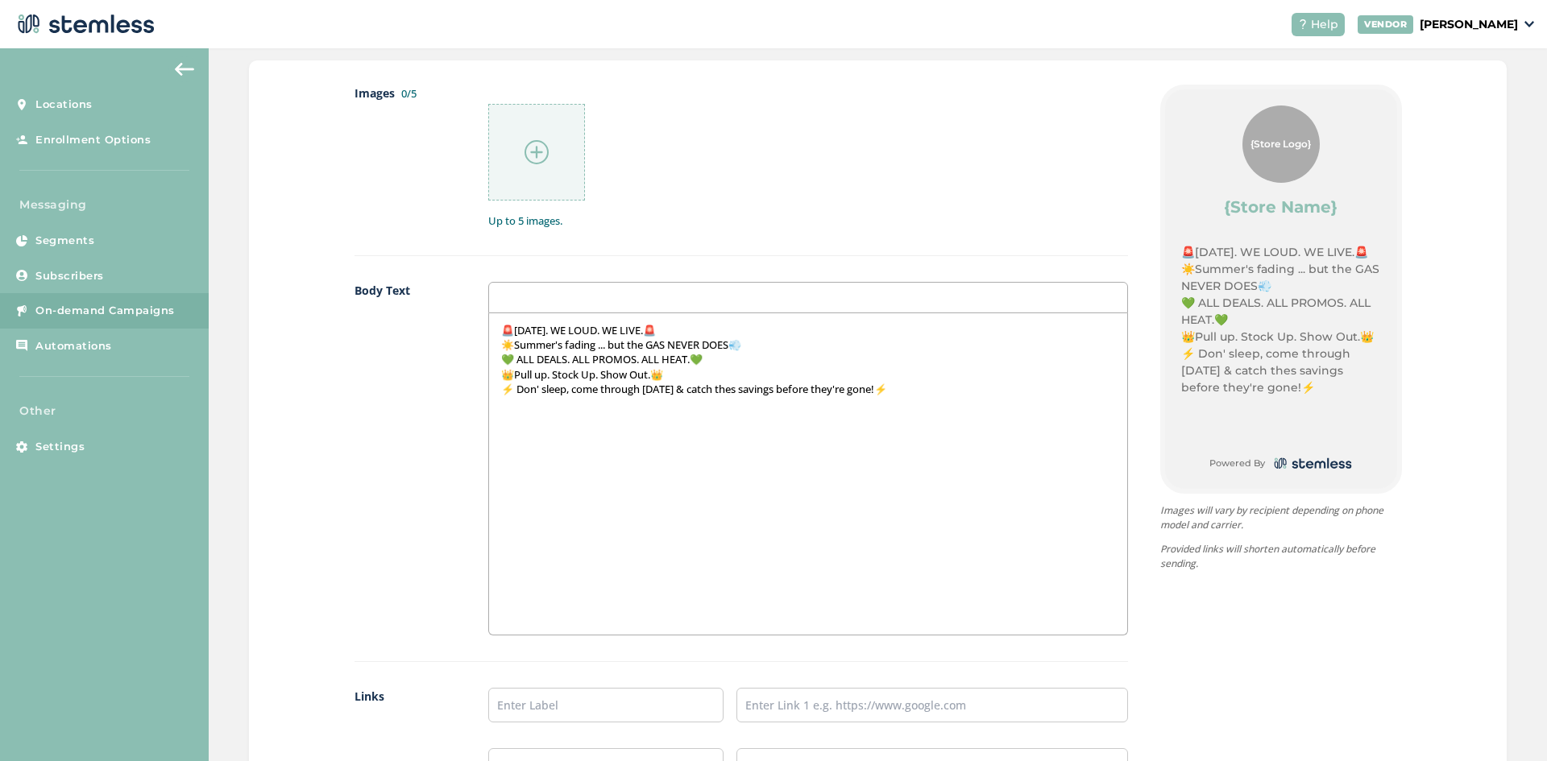
click at [732, 393] on p "⚡ Don' sleep, come through [DATE] & catch thes savings before they're gone!⚡" at bounding box center [807, 389] width 613 height 15
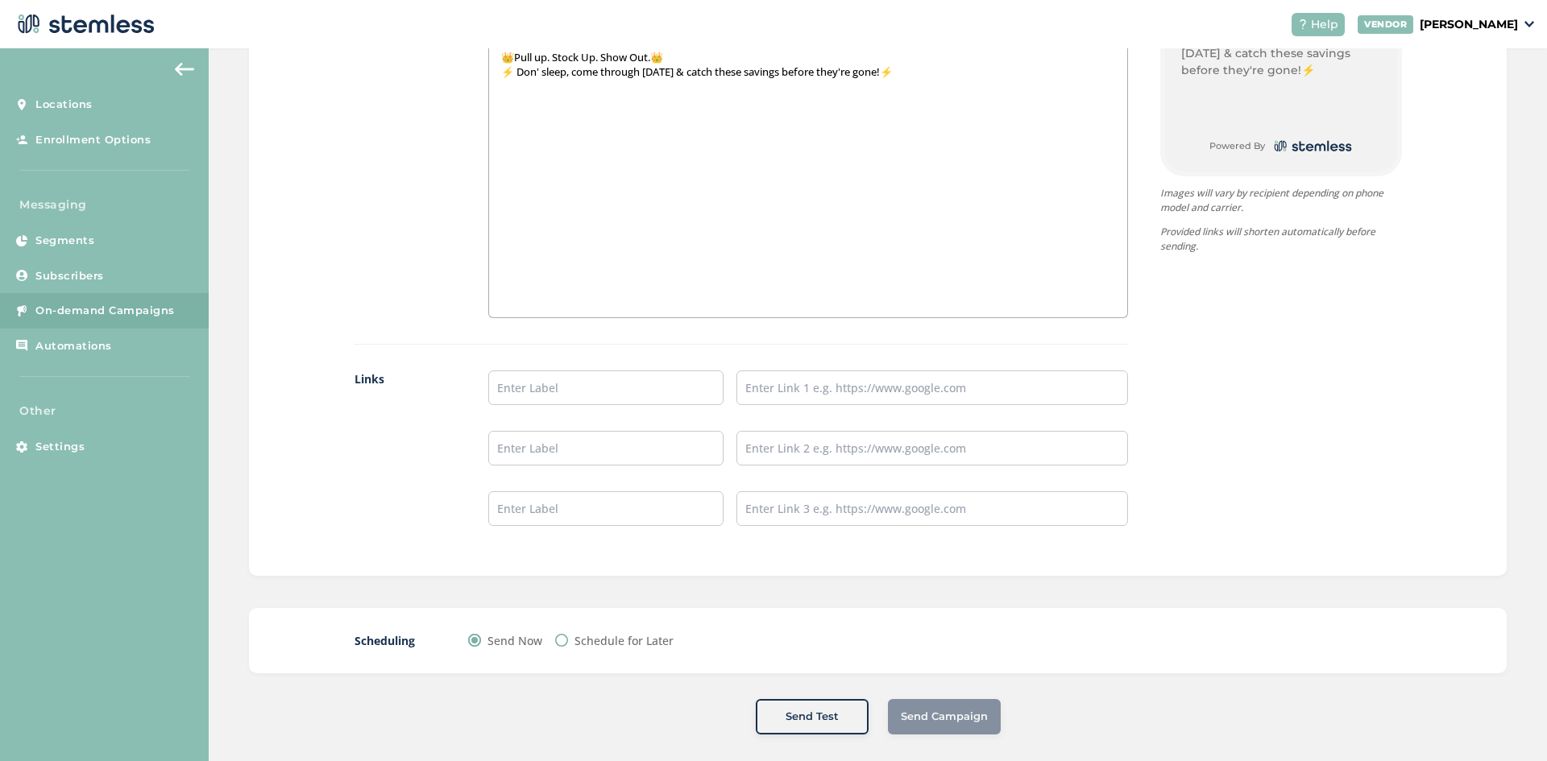
scroll to position [1137, 0]
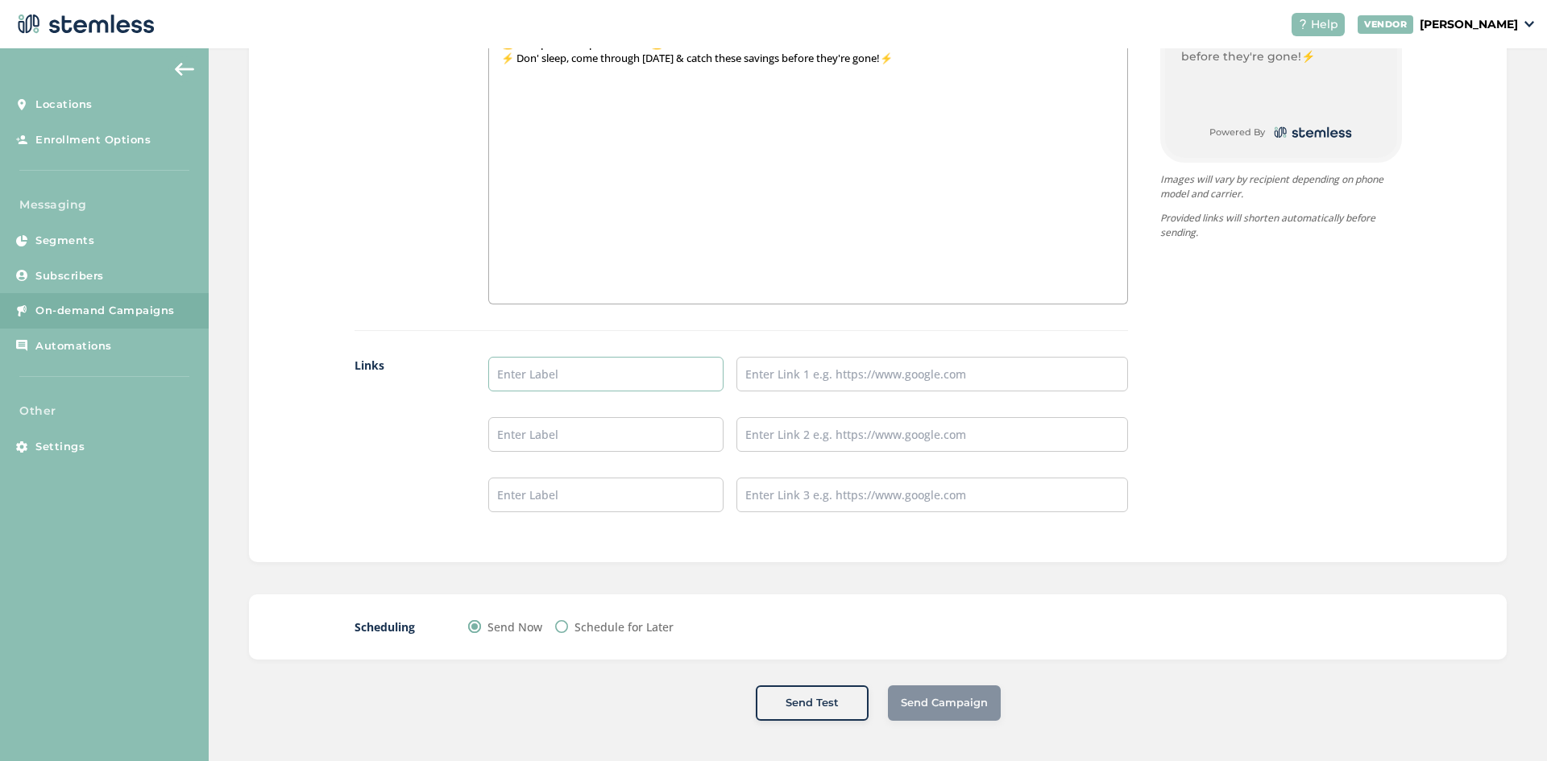
click at [583, 384] on input "text" at bounding box center [605, 374] width 235 height 35
type input "Menu"
click at [818, 375] on input "text" at bounding box center [932, 374] width 392 height 35
type input "[URL][DOMAIN_NAME]"
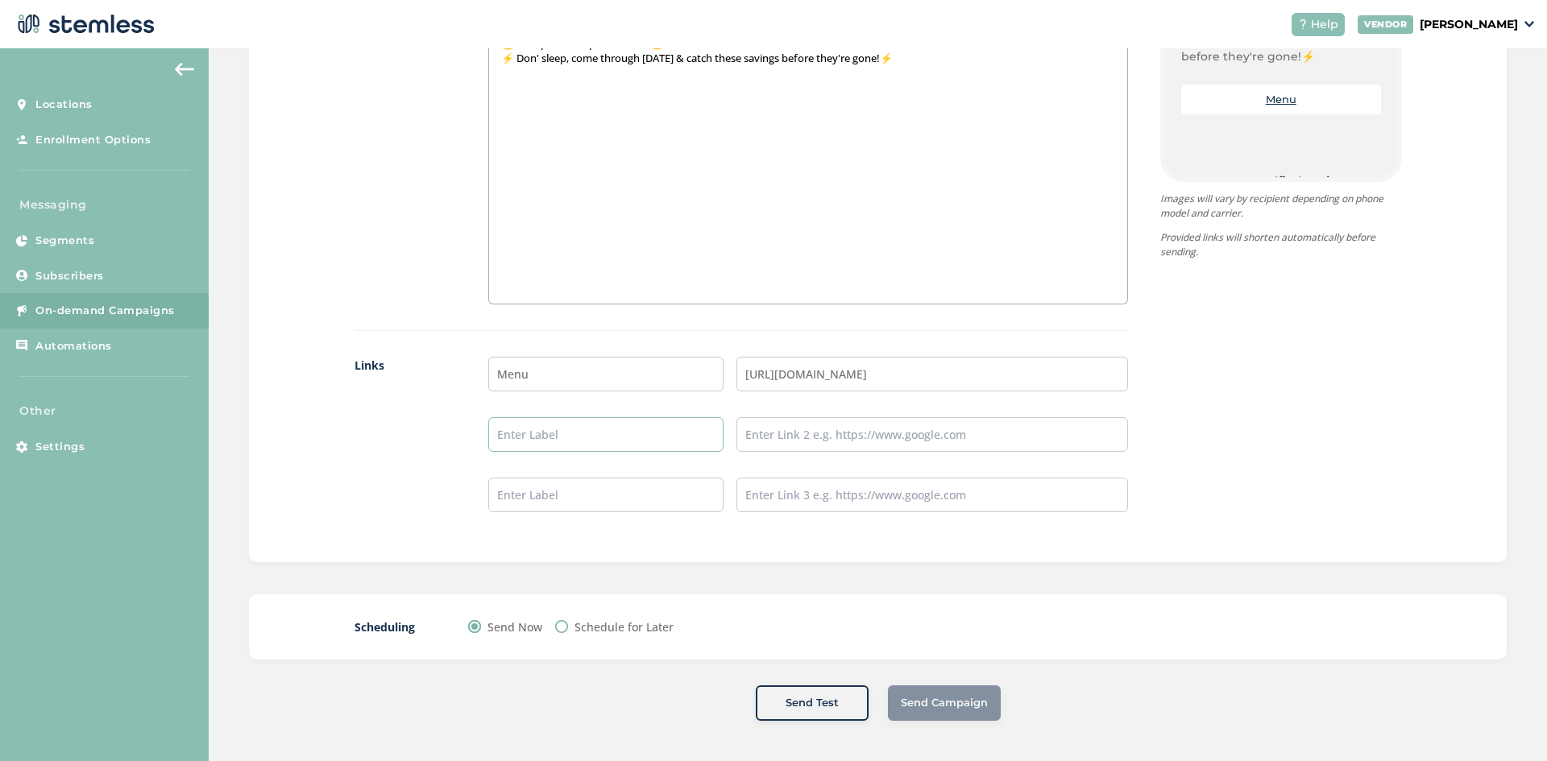
click at [635, 425] on input "text" at bounding box center [605, 434] width 235 height 35
type input "Instagram"
click at [883, 431] on input "text" at bounding box center [932, 434] width 392 height 35
type input "[URL][DOMAIN_NAME]"
click at [645, 493] on input "text" at bounding box center [605, 495] width 235 height 35
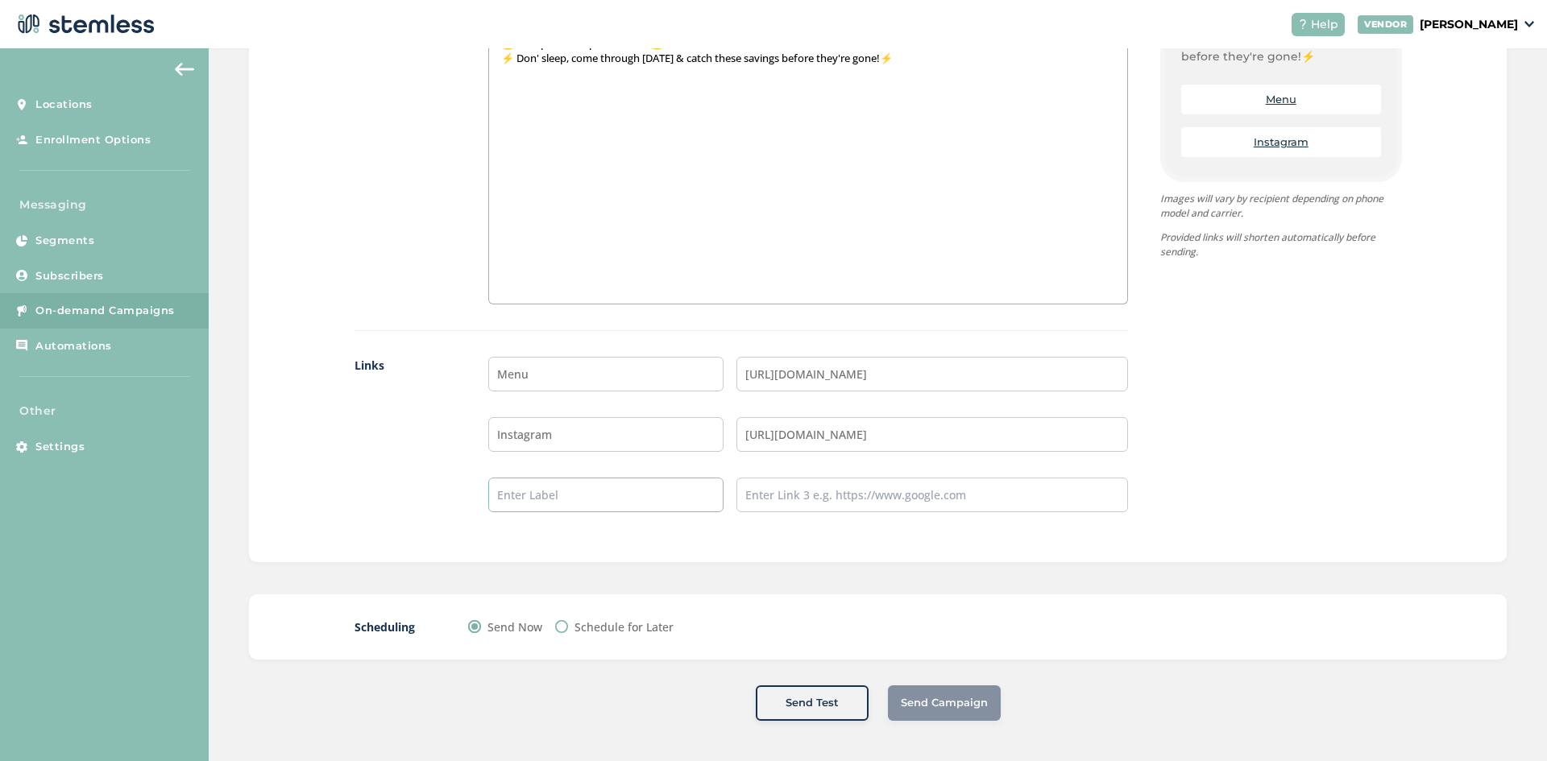
type input "TikTok"
click at [855, 496] on input "text" at bounding box center [932, 495] width 392 height 35
type input "[URL][DOMAIN_NAME][DOMAIN_NAME]"
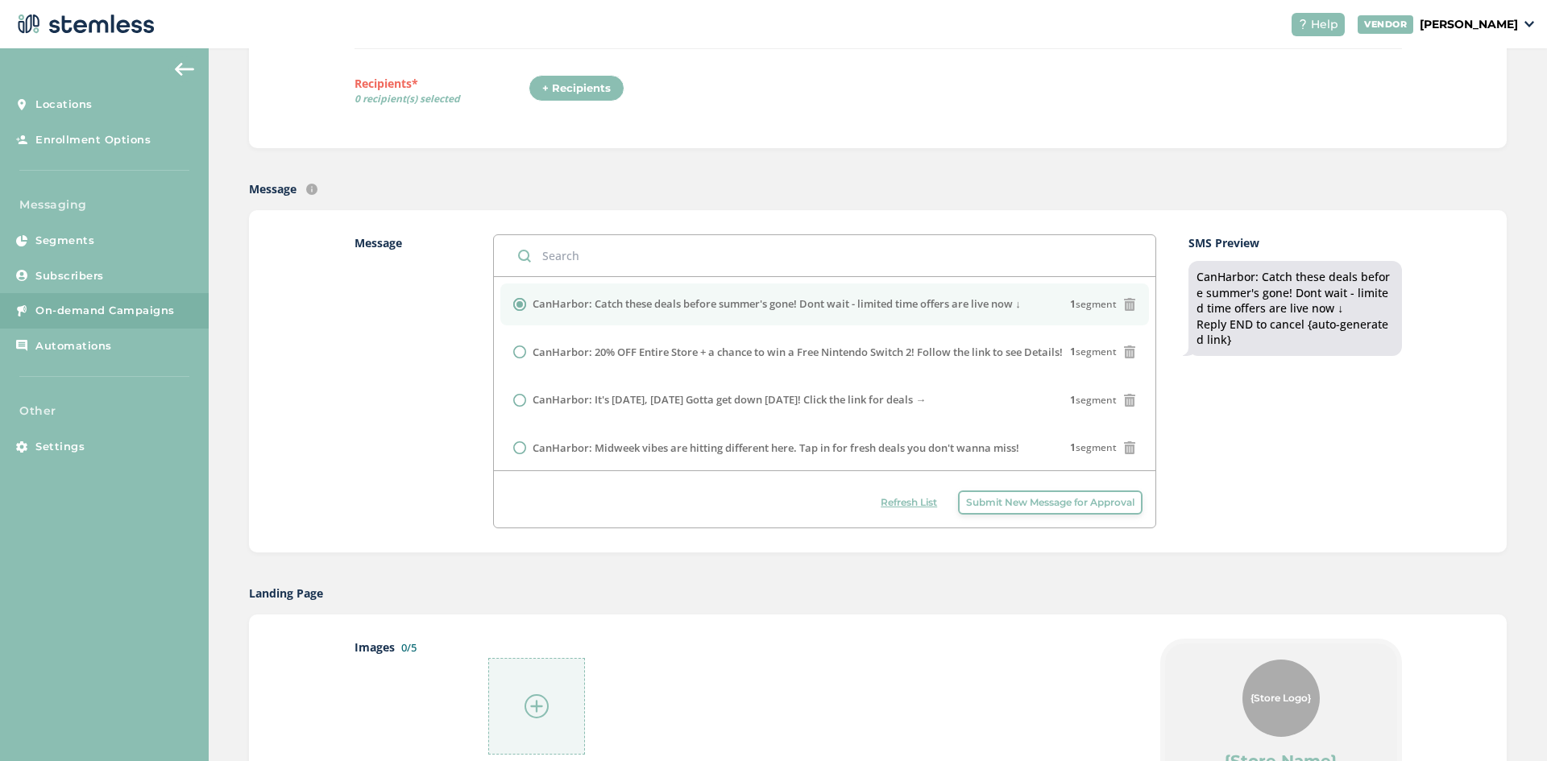
scroll to position [251, 0]
click at [518, 702] on div at bounding box center [536, 707] width 97 height 97
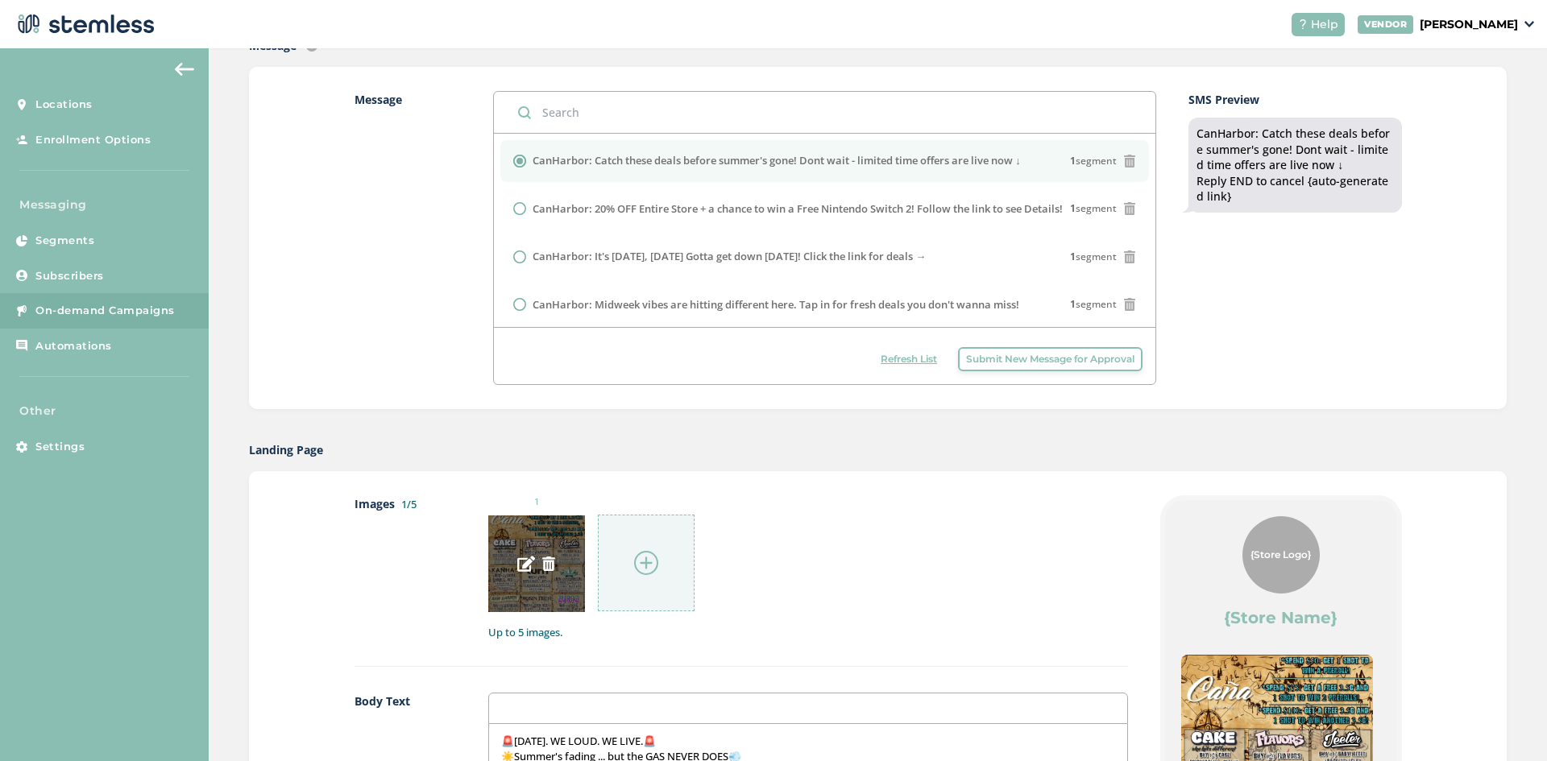
scroll to position [412, 0]
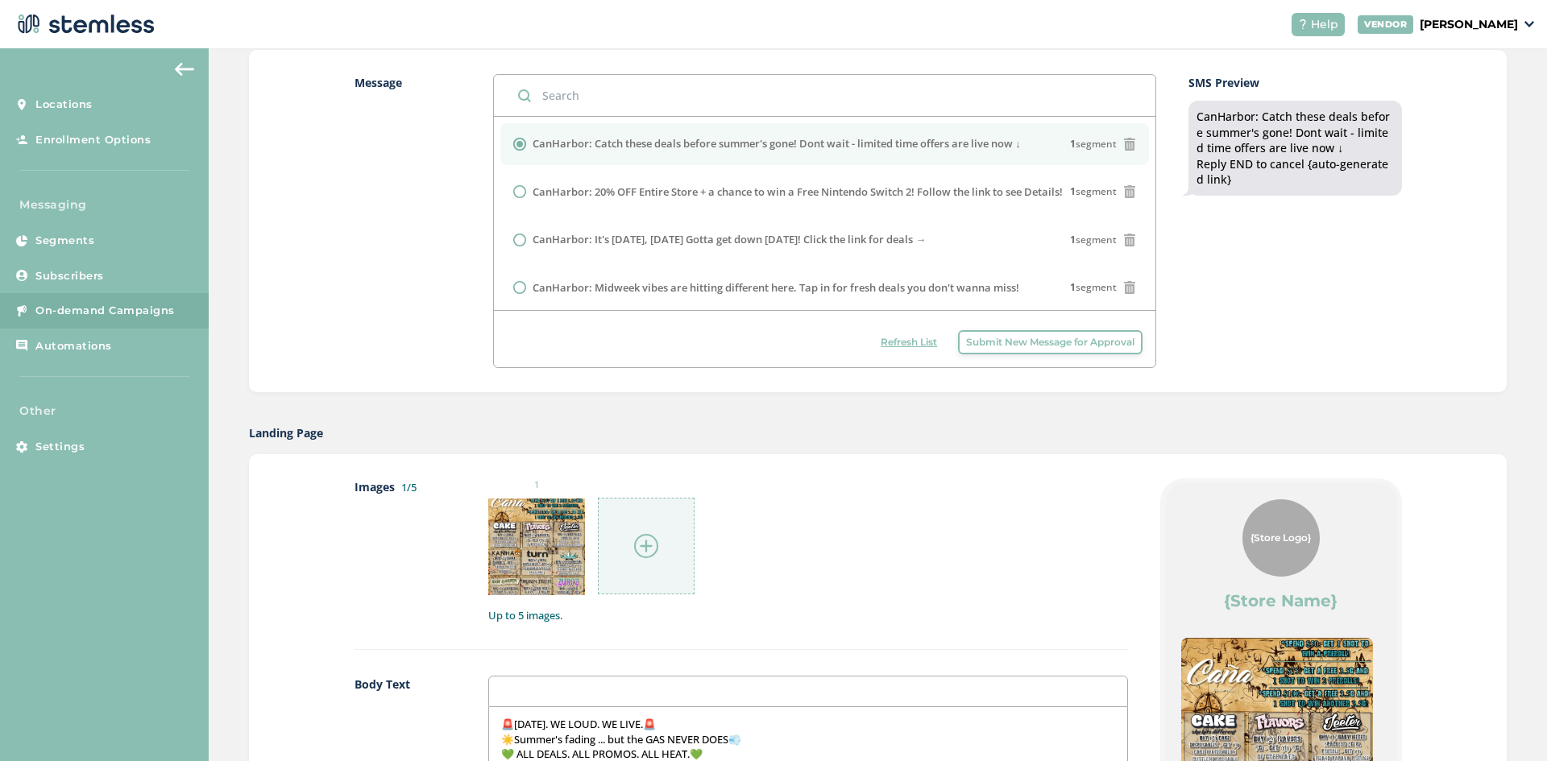
click at [648, 527] on div at bounding box center [646, 546] width 97 height 97
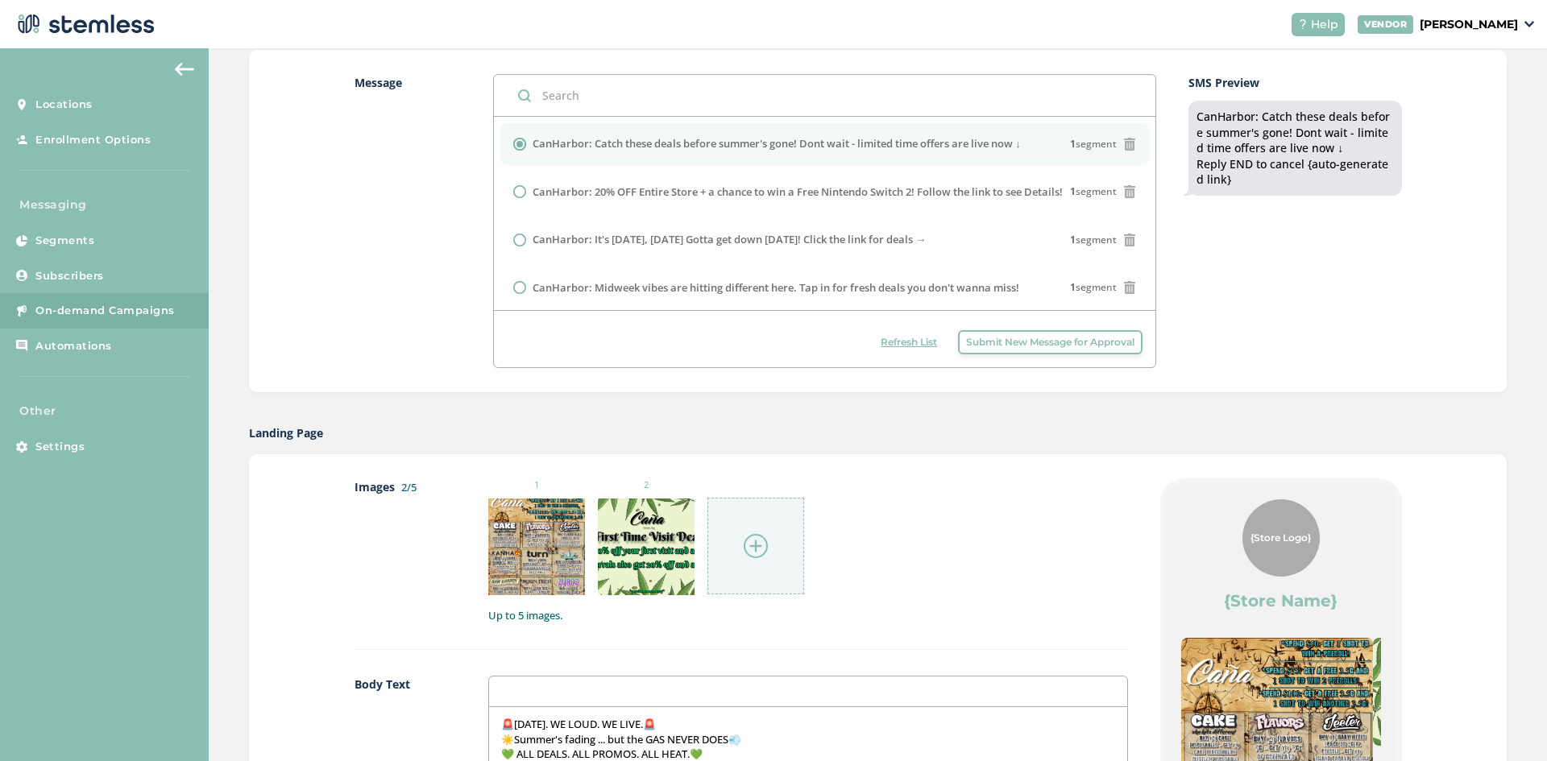
click at [736, 554] on div at bounding box center [755, 546] width 97 height 97
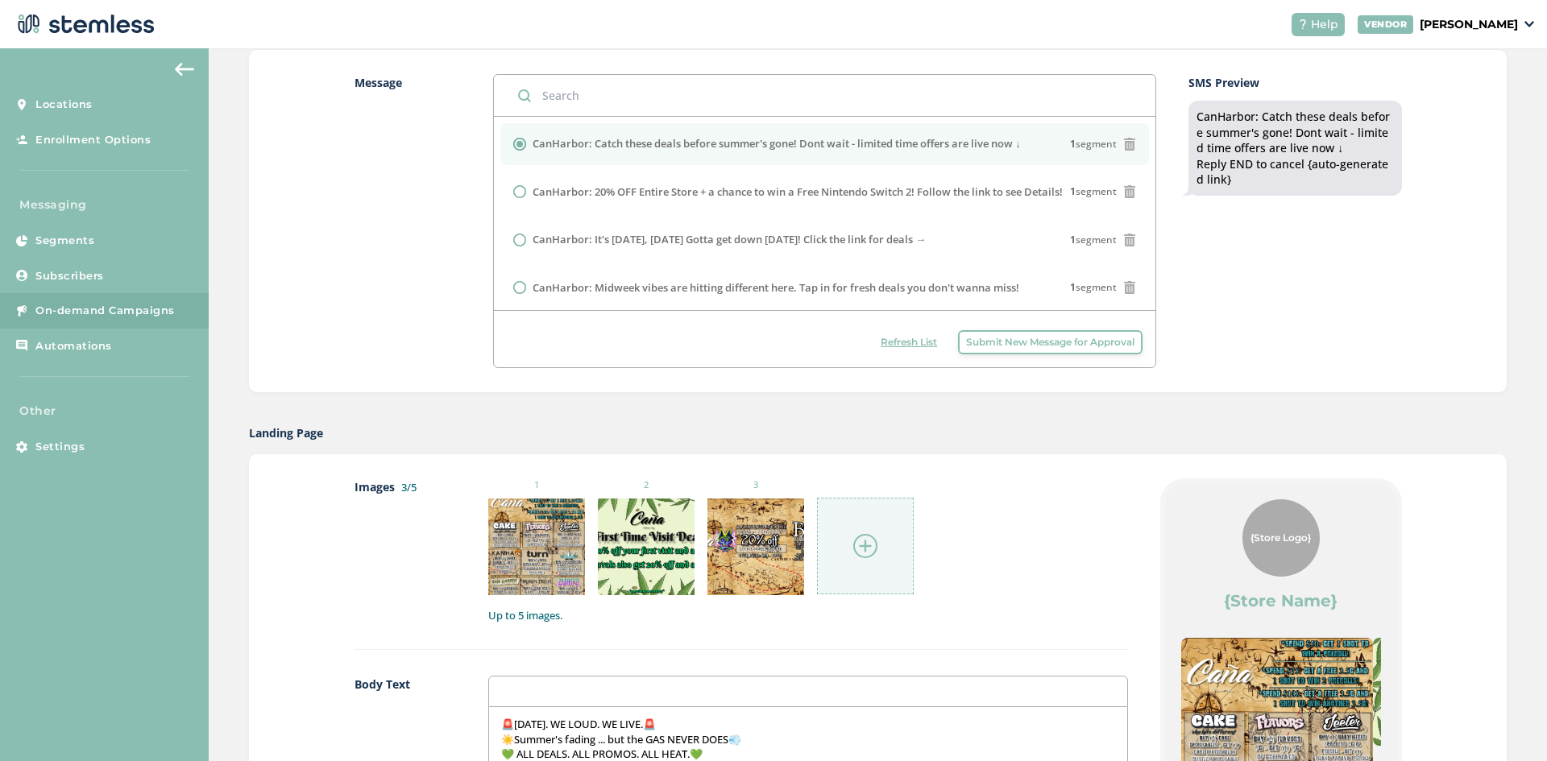
click at [862, 643] on div "Images 3/5 1 2 3 Up to 5 images." at bounding box center [741, 565] width 773 height 172
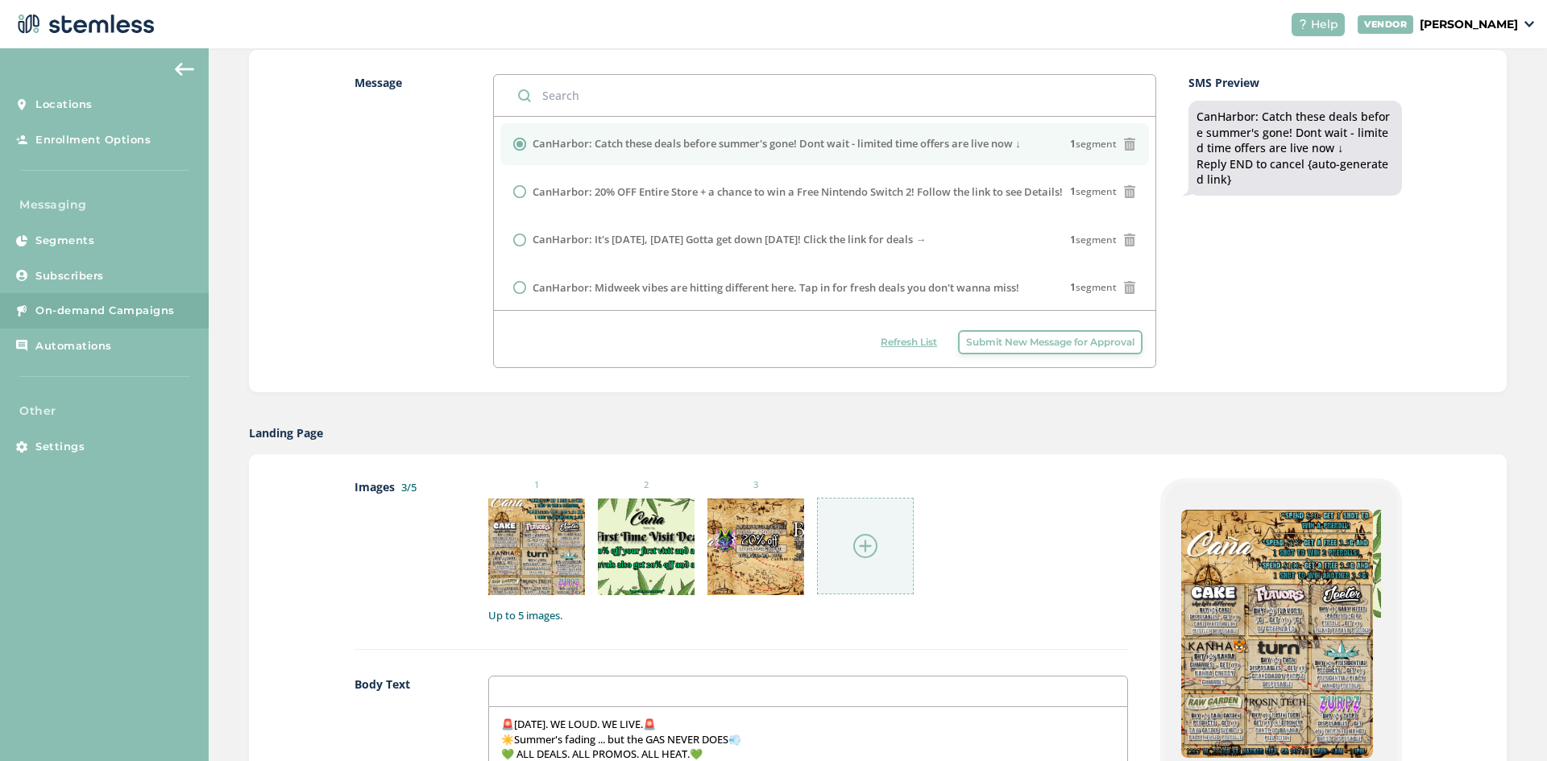
scroll to position [289, 0]
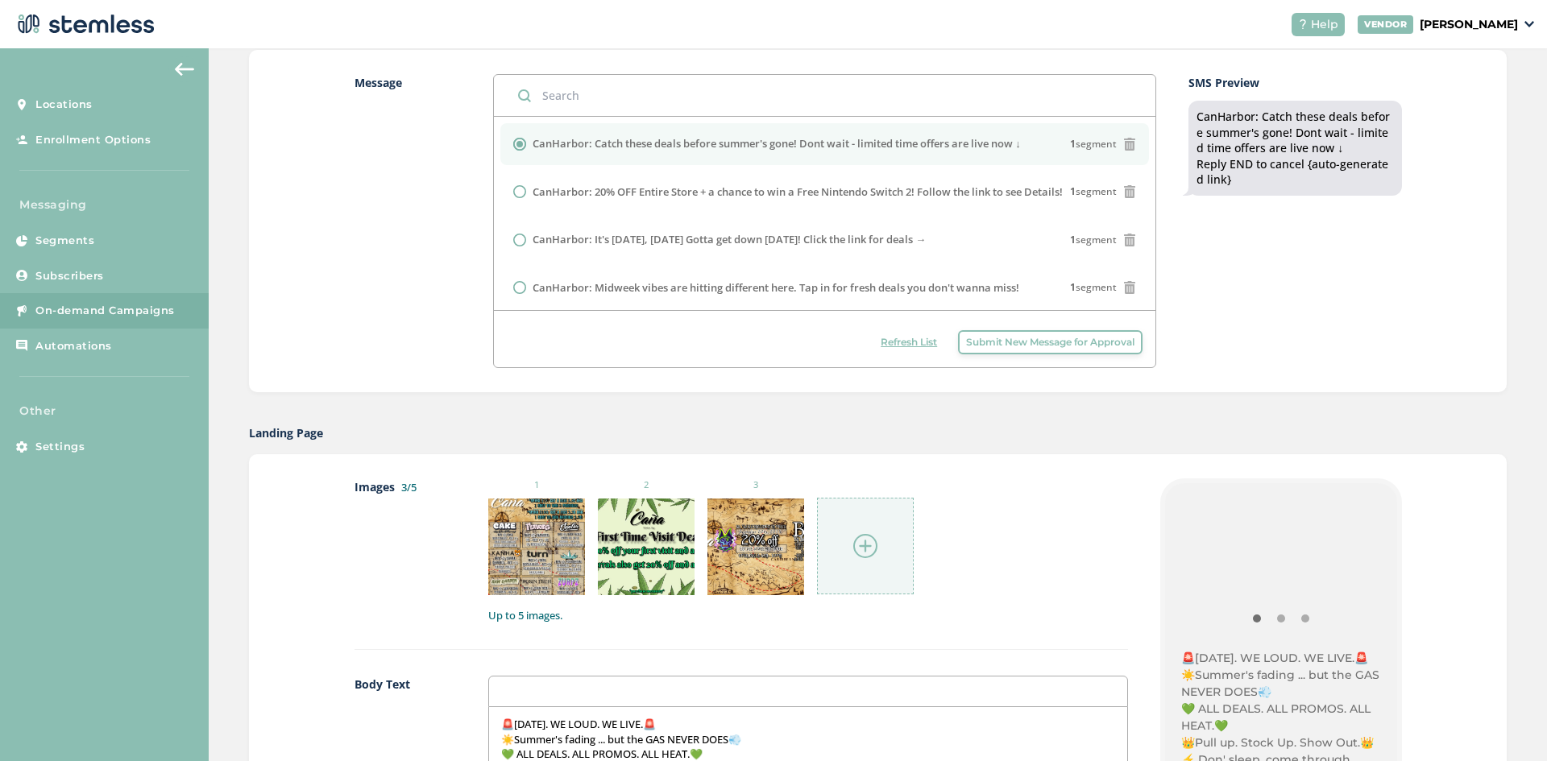
drag, startPoint x: 1284, startPoint y: 516, endPoint x: 1017, endPoint y: 545, distance: 269.1
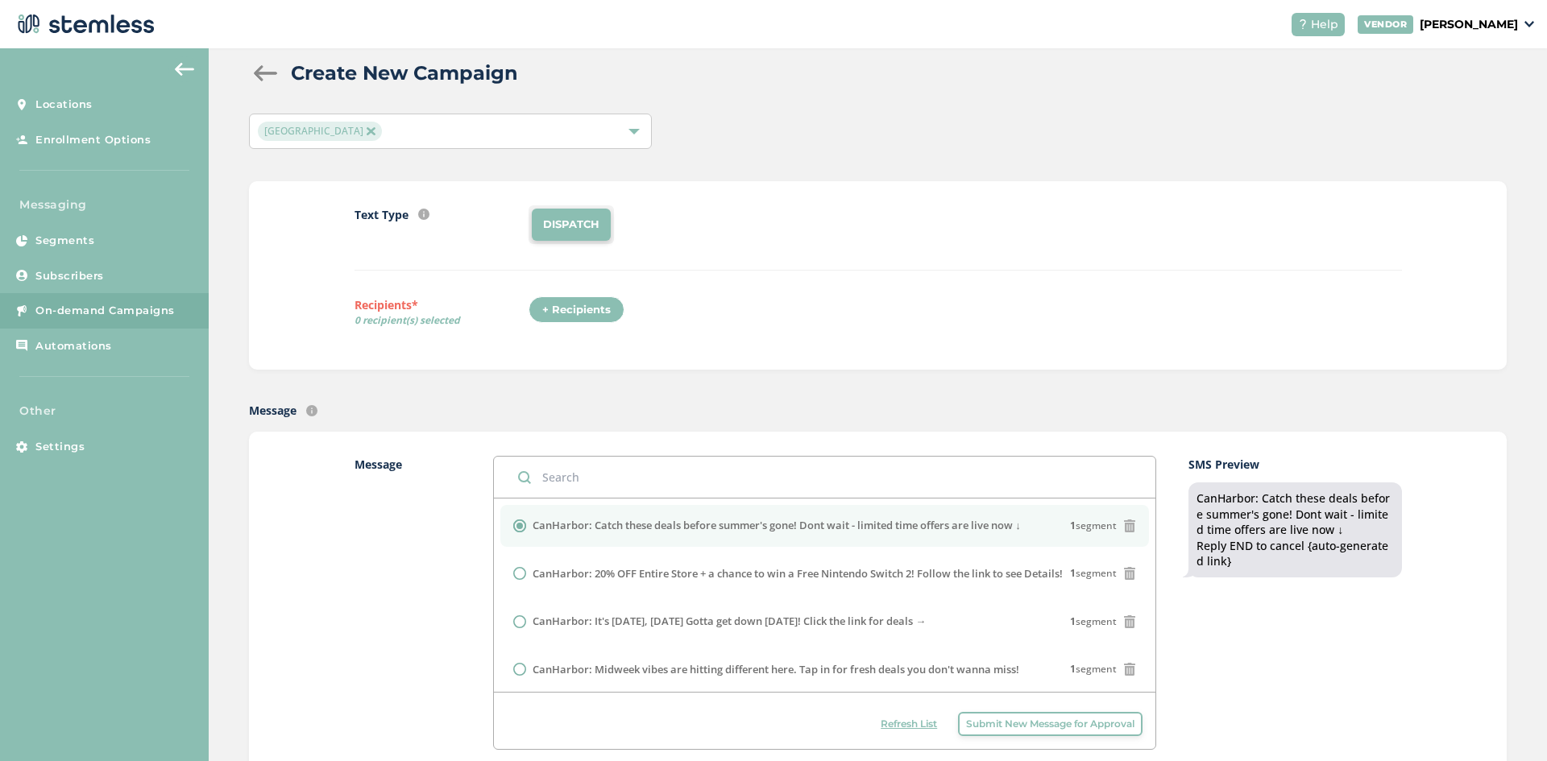
scroll to position [0, 0]
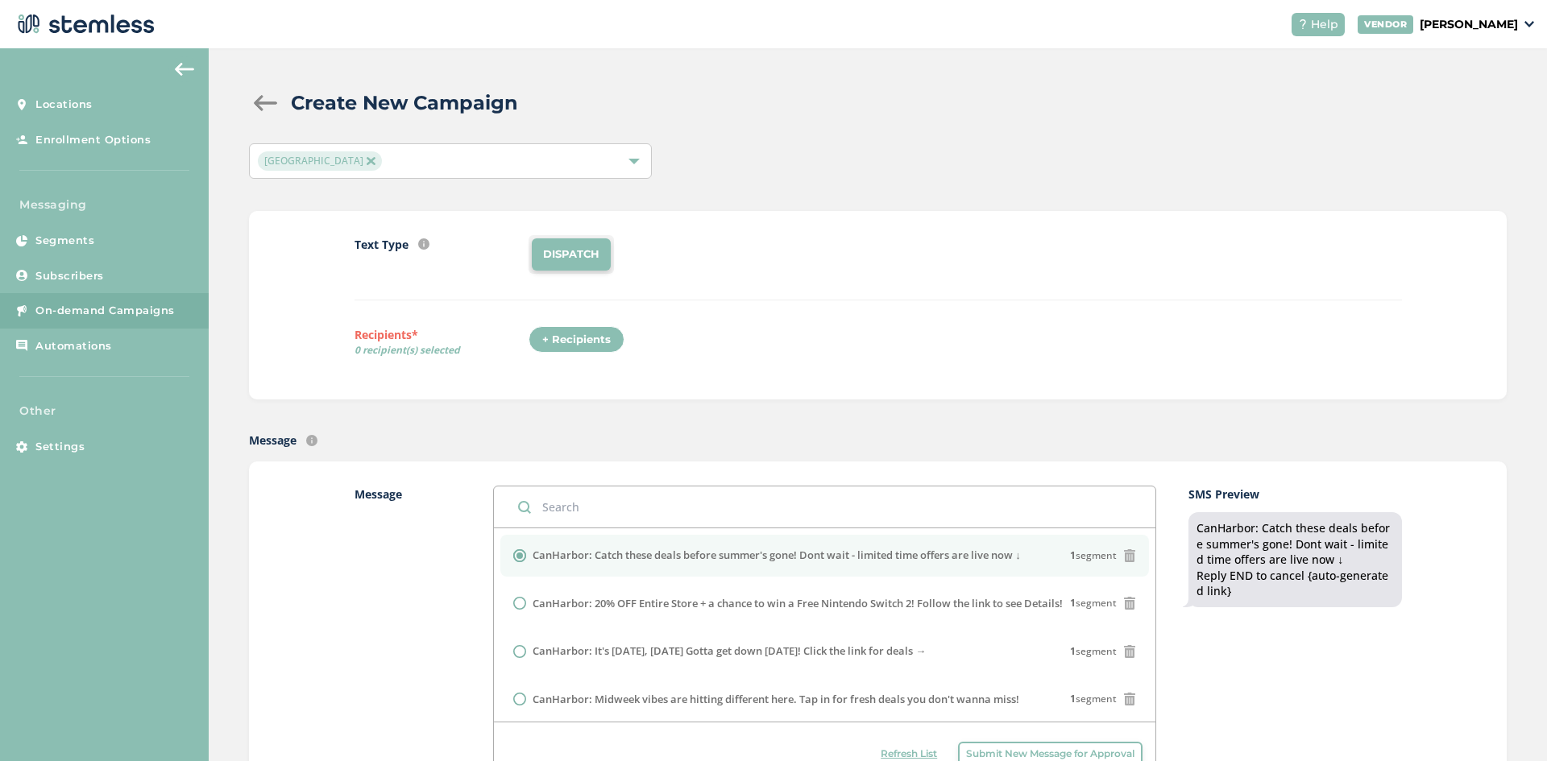
click at [579, 341] on div "+ Recipients" at bounding box center [577, 339] width 96 height 27
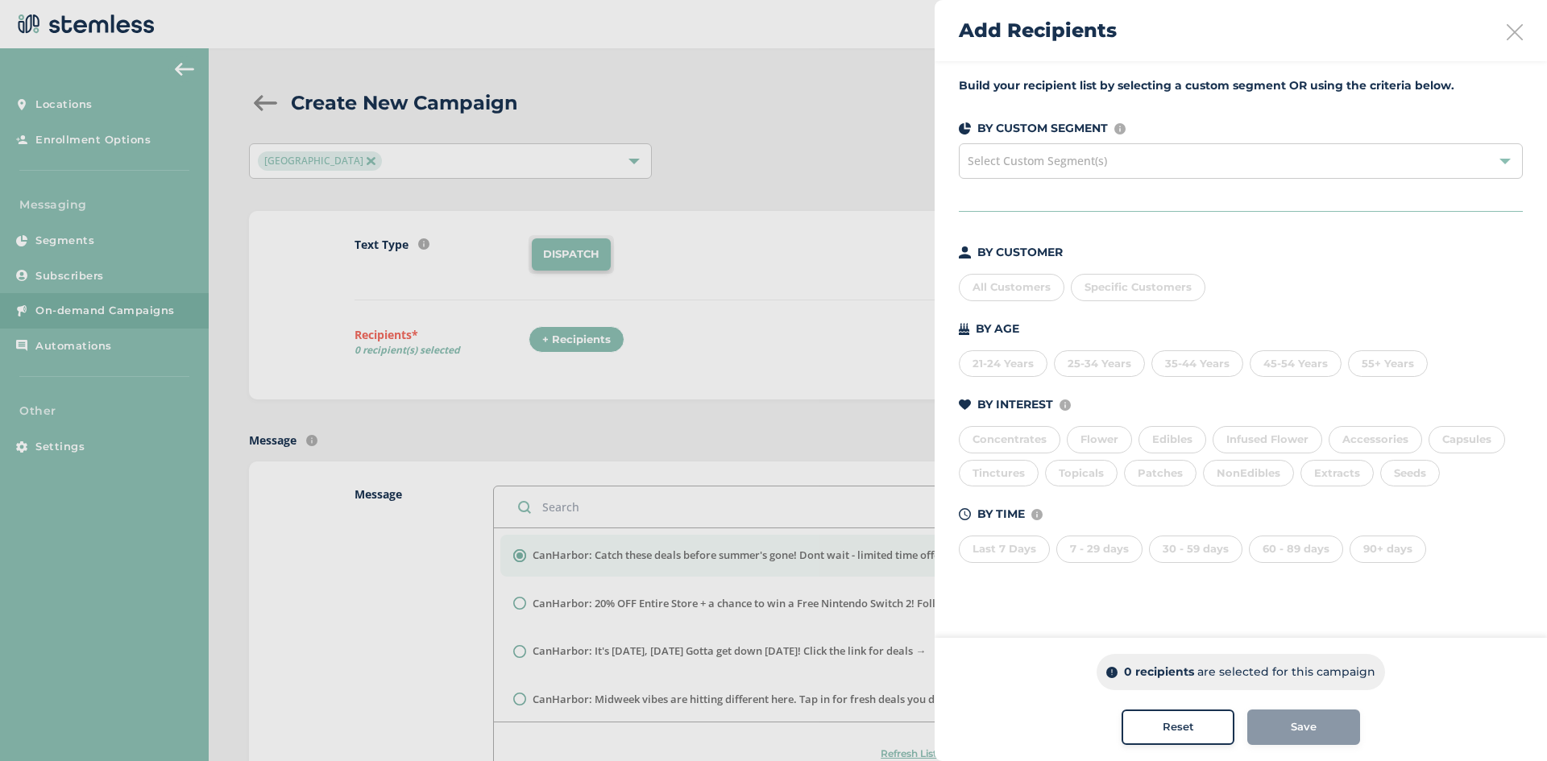
click at [1032, 289] on div "All Customers" at bounding box center [1012, 287] width 106 height 27
click at [1323, 728] on div "Save" at bounding box center [1303, 727] width 87 height 16
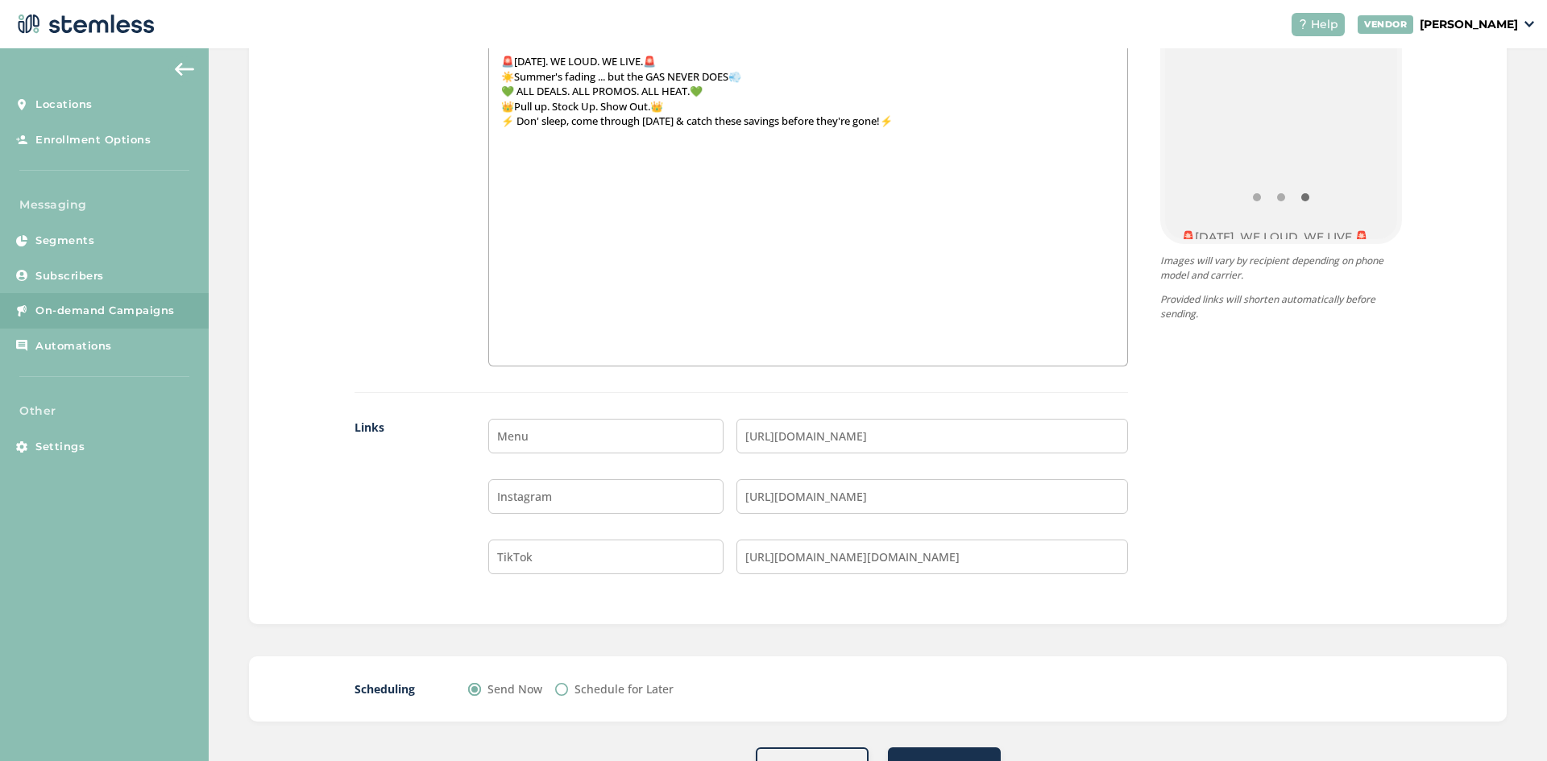
scroll to position [1128, 0]
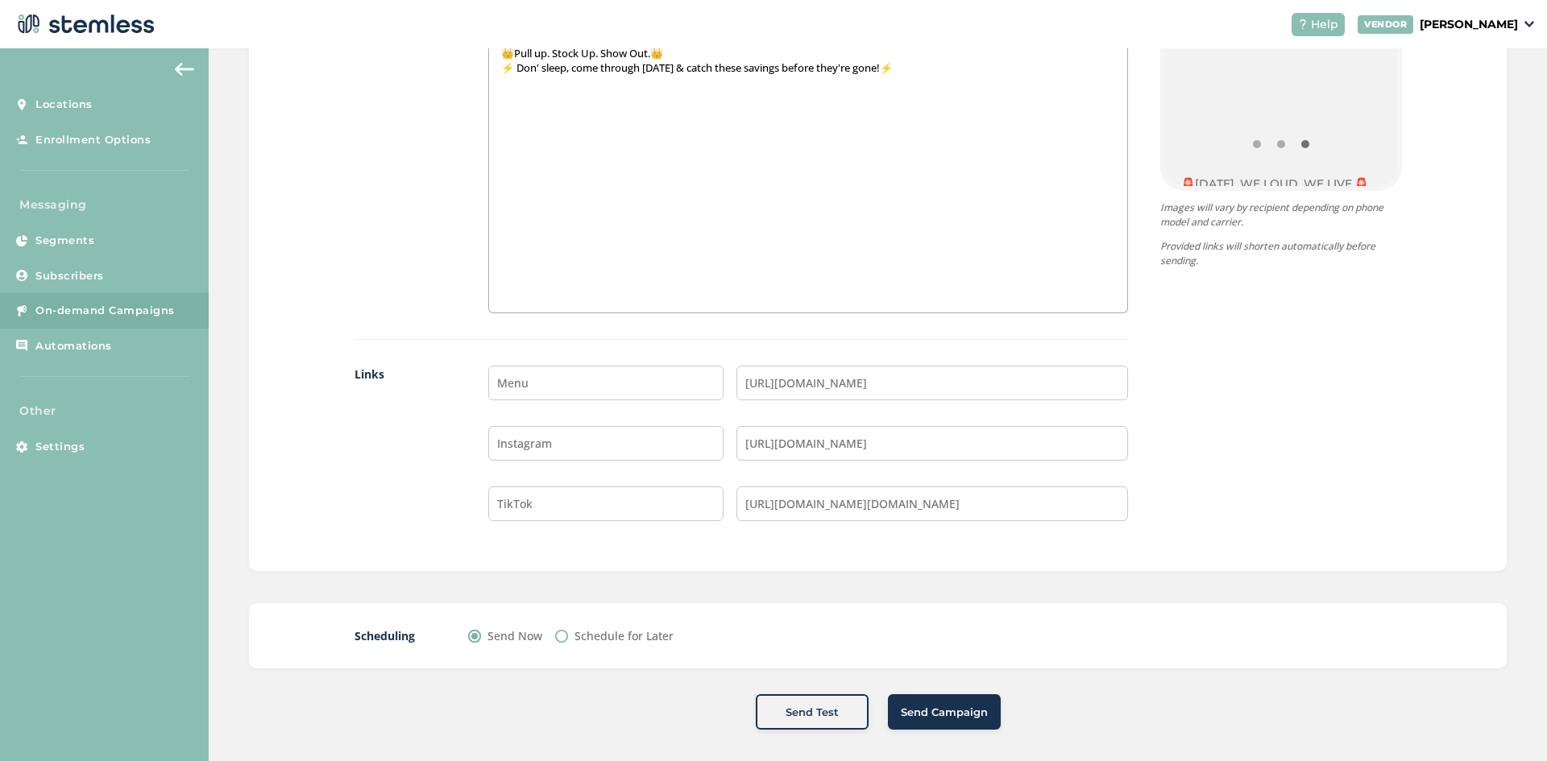
click at [935, 720] on span "Send Campaign" at bounding box center [944, 713] width 87 height 16
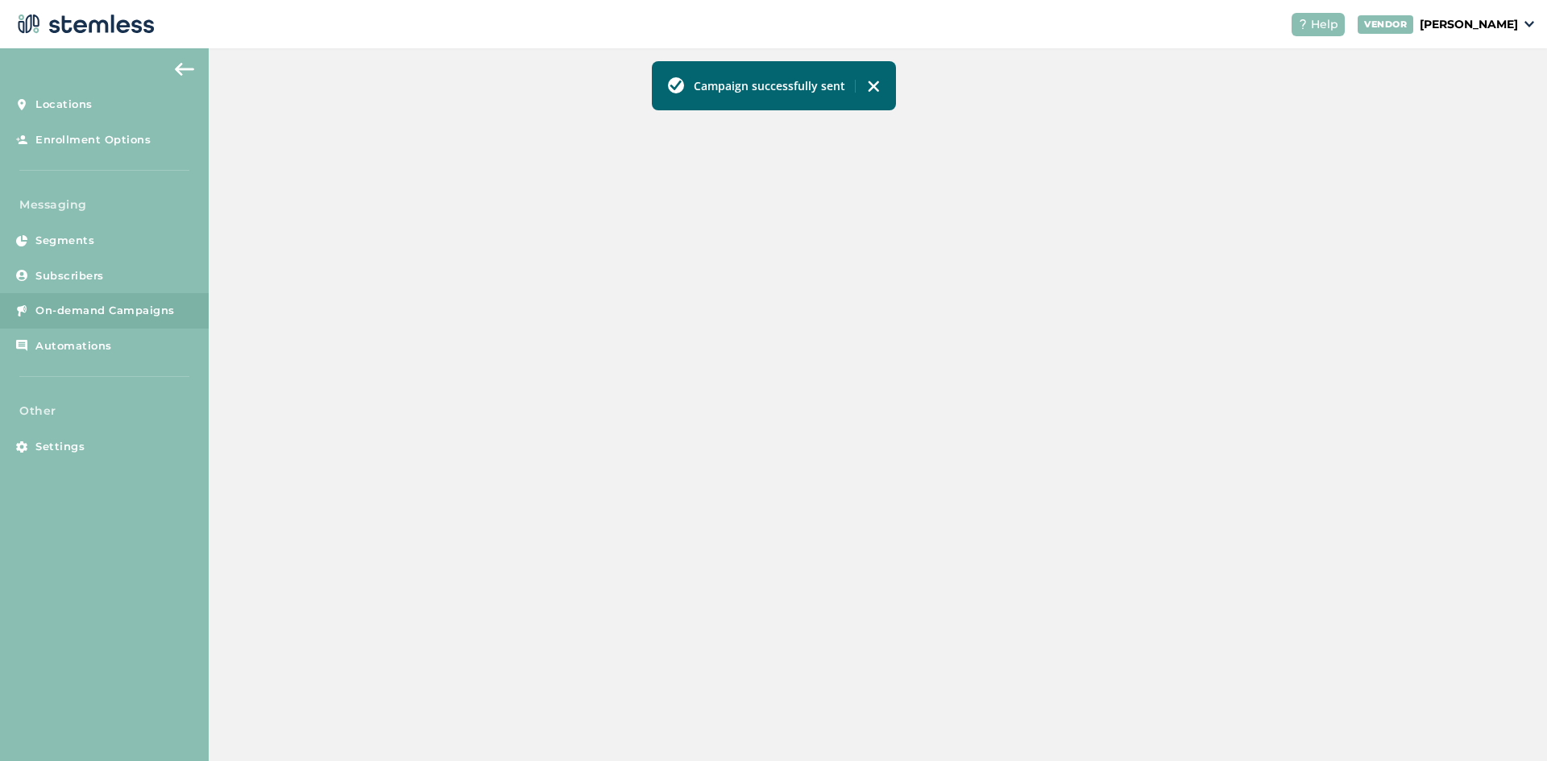
scroll to position [330, 0]
